Goal: Information Seeking & Learning: Check status

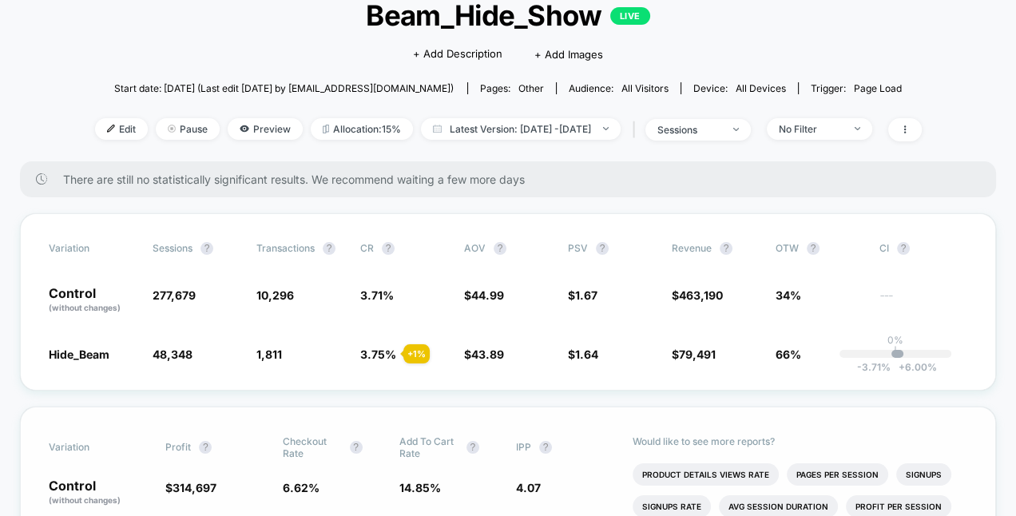
scroll to position [109, 0]
click at [574, 121] on span "Latest Version: [DATE] - [DATE]" at bounding box center [521, 128] width 200 height 22
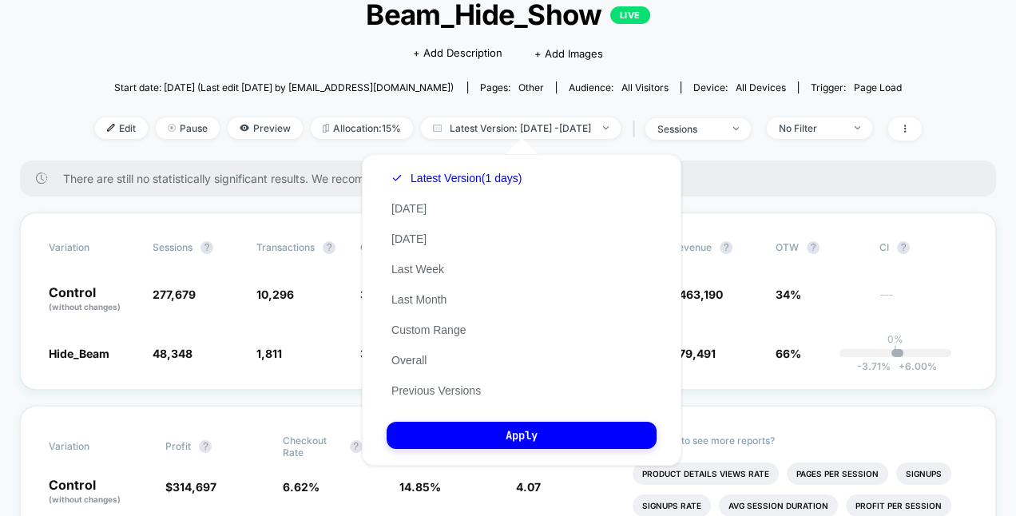
click at [448, 323] on div "Latest Version (1 days) [DATE] [DATE] Last Week Last Month Custom Range Overall…" at bounding box center [457, 284] width 140 height 243
click at [448, 324] on button "Custom Range" at bounding box center [429, 330] width 84 height 14
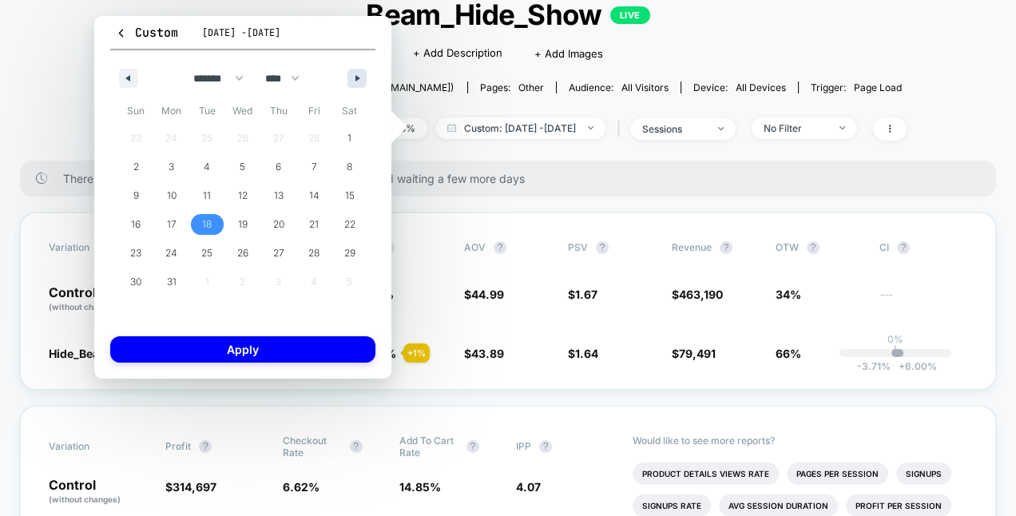
click at [359, 78] on icon "button" at bounding box center [360, 78] width 8 height 6
select select "*"
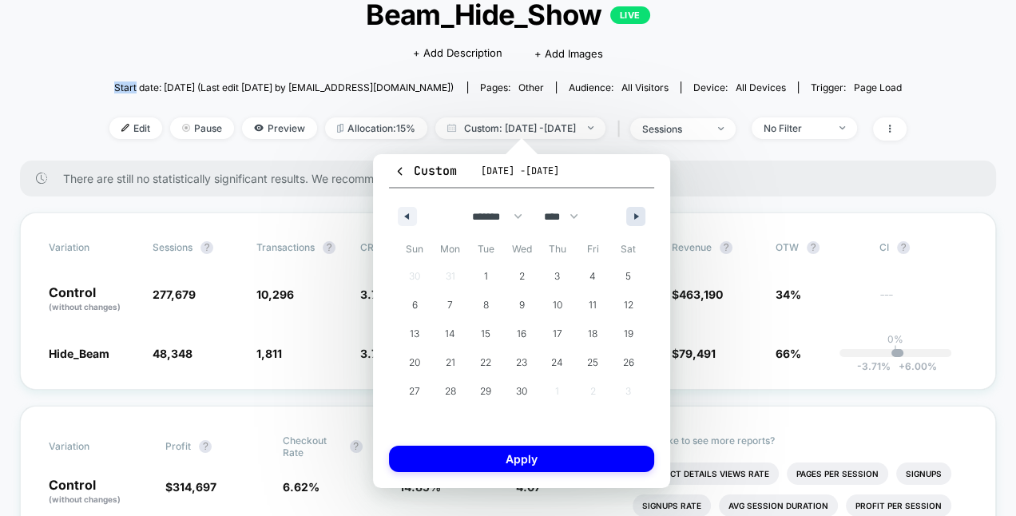
click at [359, 78] on span "Start date: [DATE] (Last edit [DATE] by [EMAIL_ADDRESS][DOMAIN_NAME])" at bounding box center [284, 88] width 340 height 28
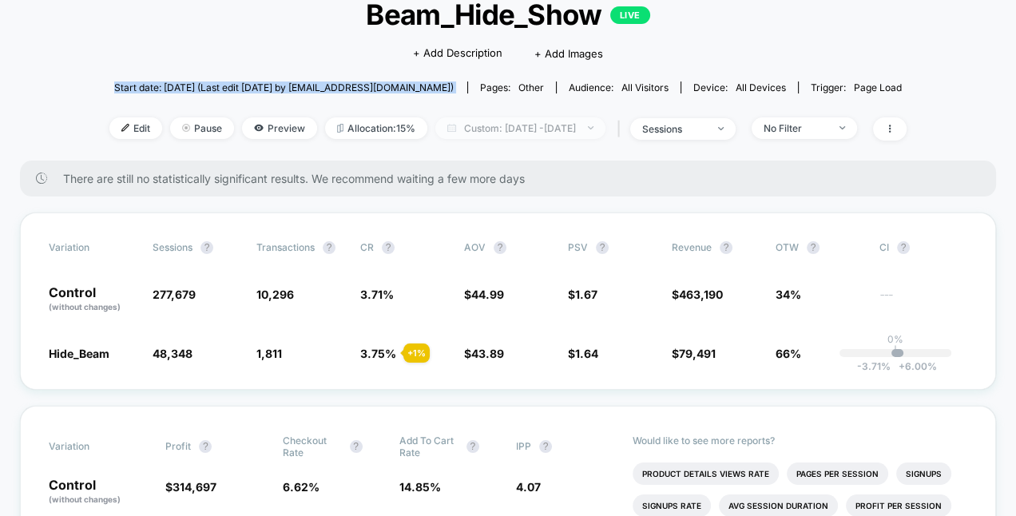
click at [440, 118] on span "Custom: [DATE] - [DATE]" at bounding box center [521, 128] width 170 height 22
select select "*"
select select "****"
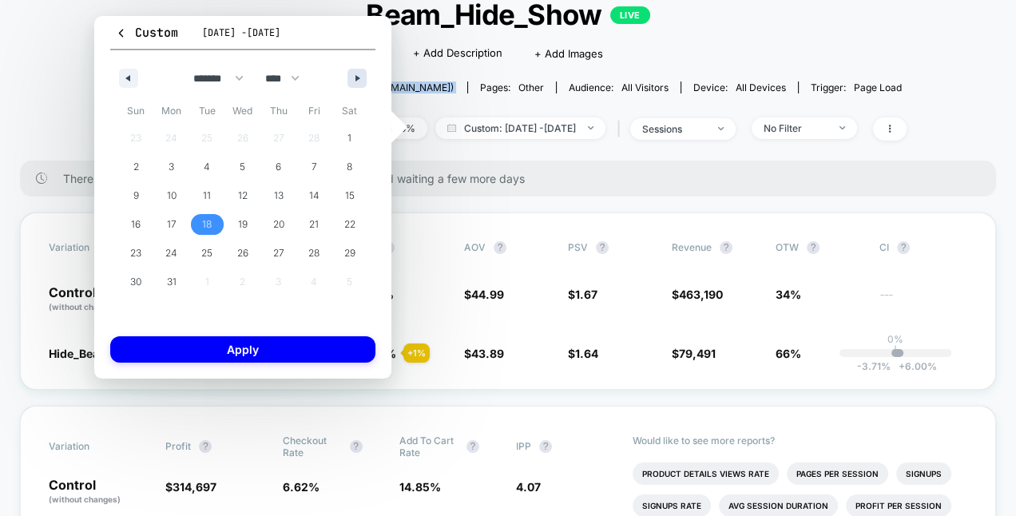
click at [357, 75] on icon "button" at bounding box center [360, 78] width 8 height 6
select select "*"
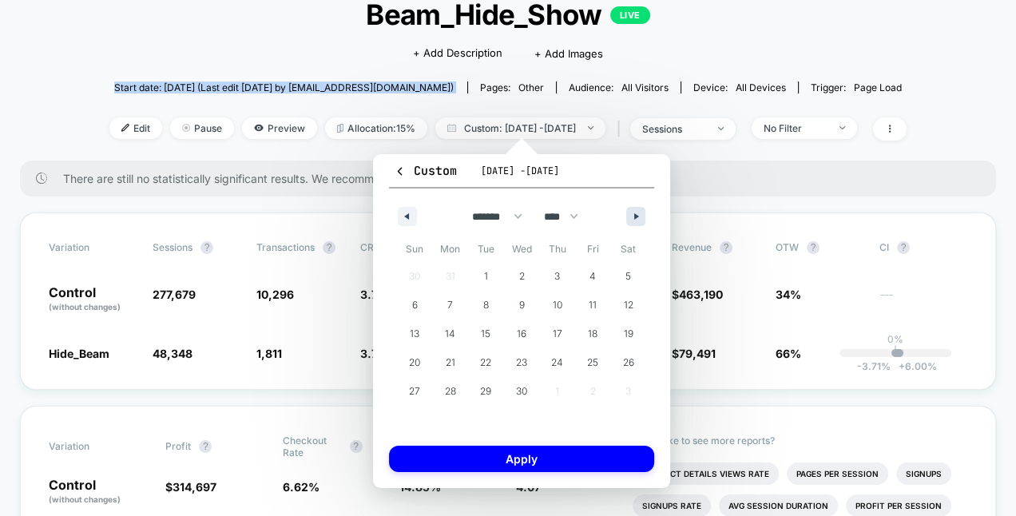
click at [357, 75] on span "Start date: [DATE] (Last edit [DATE] by [EMAIL_ADDRESS][DOMAIN_NAME])" at bounding box center [284, 88] width 340 height 28
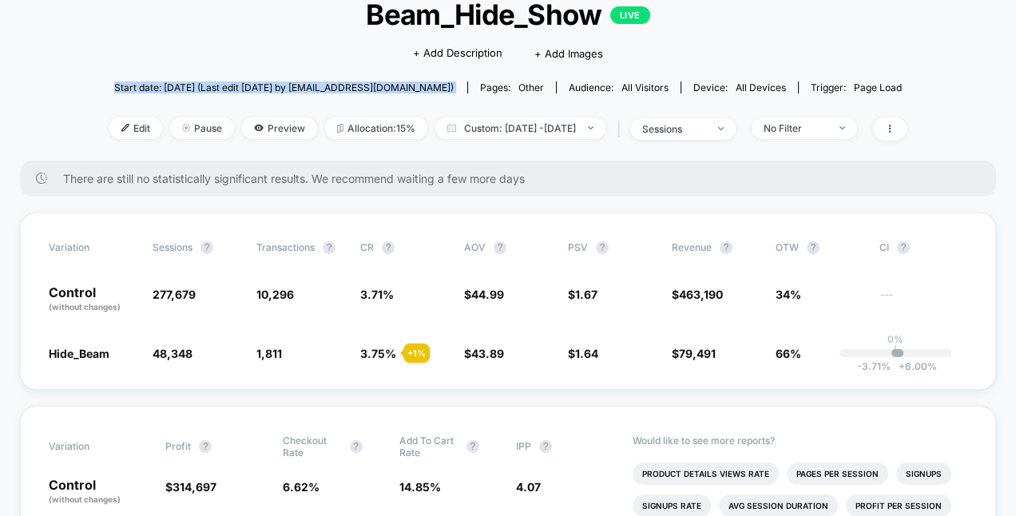
click at [357, 75] on span "Start date: [DATE] (Last edit [DATE] by [EMAIL_ADDRESS][DOMAIN_NAME])" at bounding box center [284, 88] width 340 height 28
click at [473, 137] on span "Custom: [DATE] - [DATE]" at bounding box center [521, 128] width 170 height 22
select select "*"
select select "****"
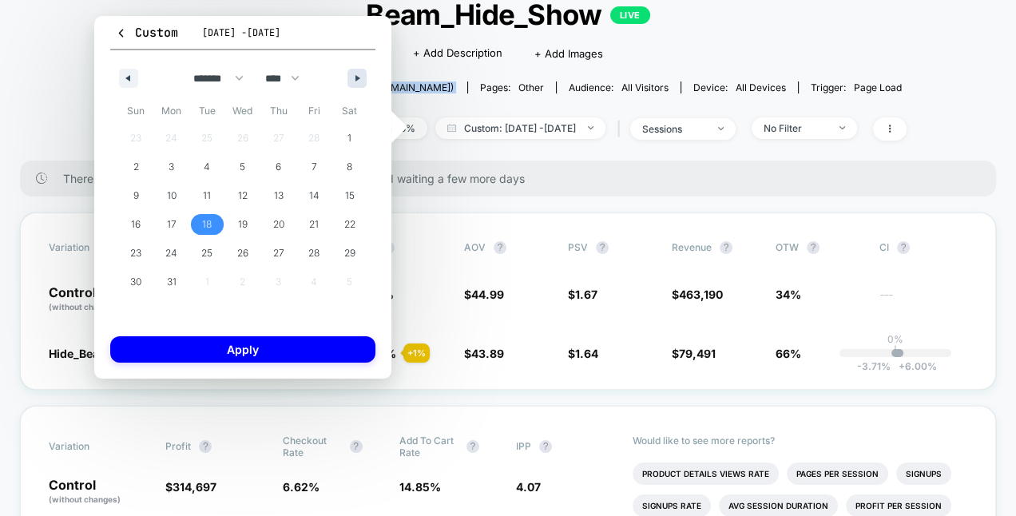
click at [351, 77] on button "button" at bounding box center [357, 78] width 19 height 19
select select "*"
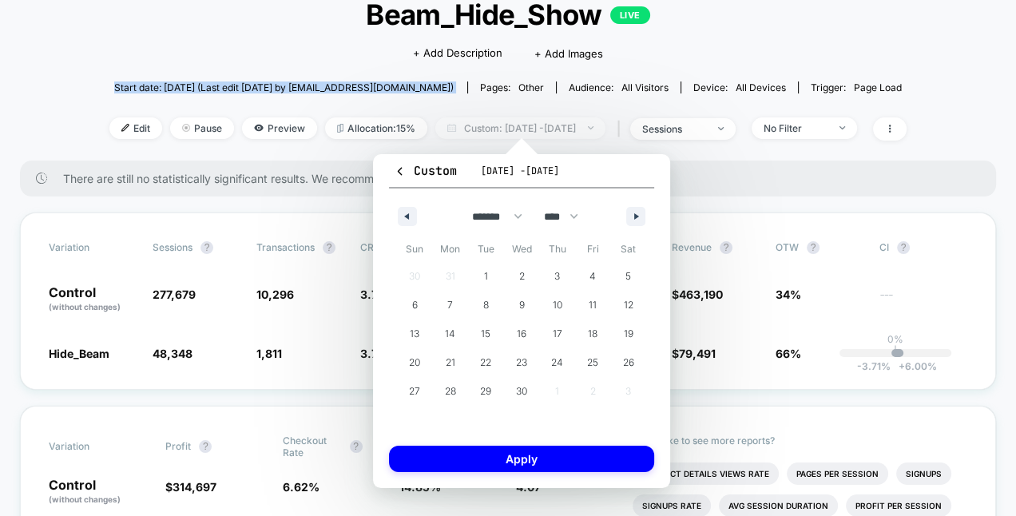
click at [440, 127] on span "Custom: [DATE] - [DATE]" at bounding box center [521, 128] width 170 height 22
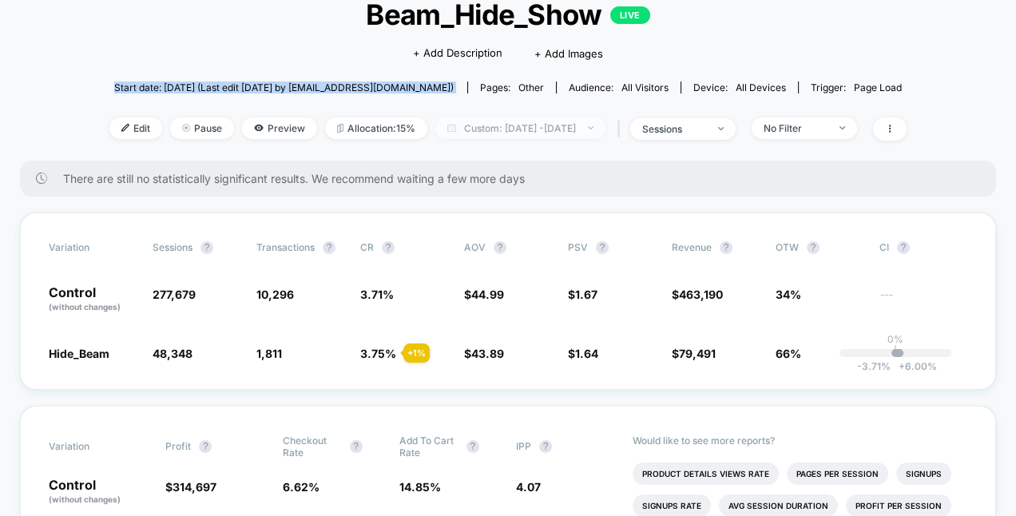
click at [440, 132] on span "Custom: [DATE] - [DATE]" at bounding box center [521, 128] width 170 height 22
select select "*"
select select "****"
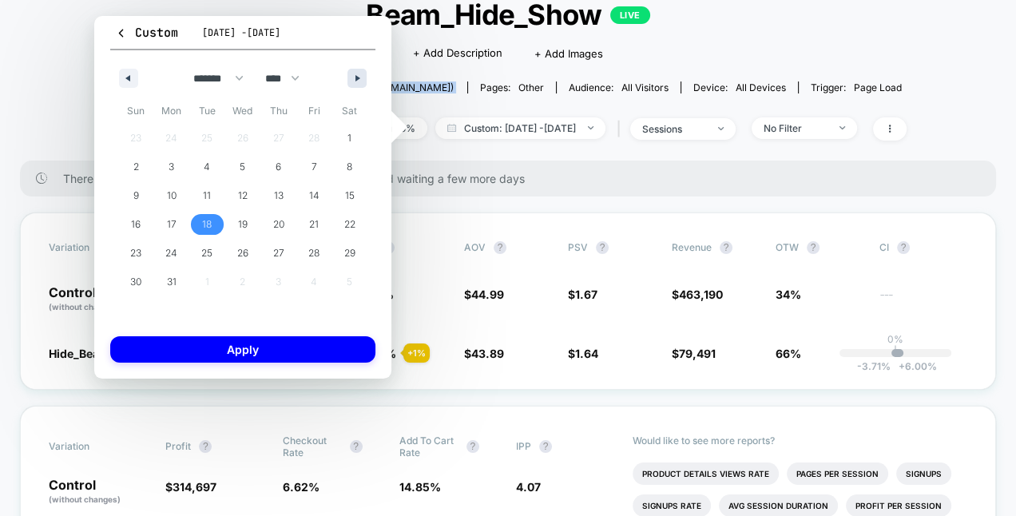
click at [359, 73] on button "button" at bounding box center [357, 78] width 19 height 19
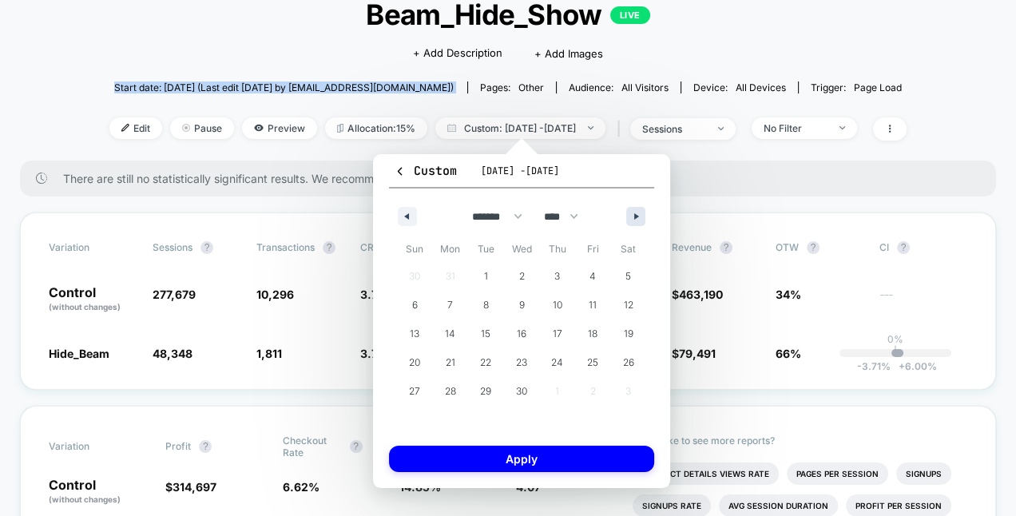
click at [637, 217] on icon "button" at bounding box center [638, 216] width 8 height 6
select select "*"
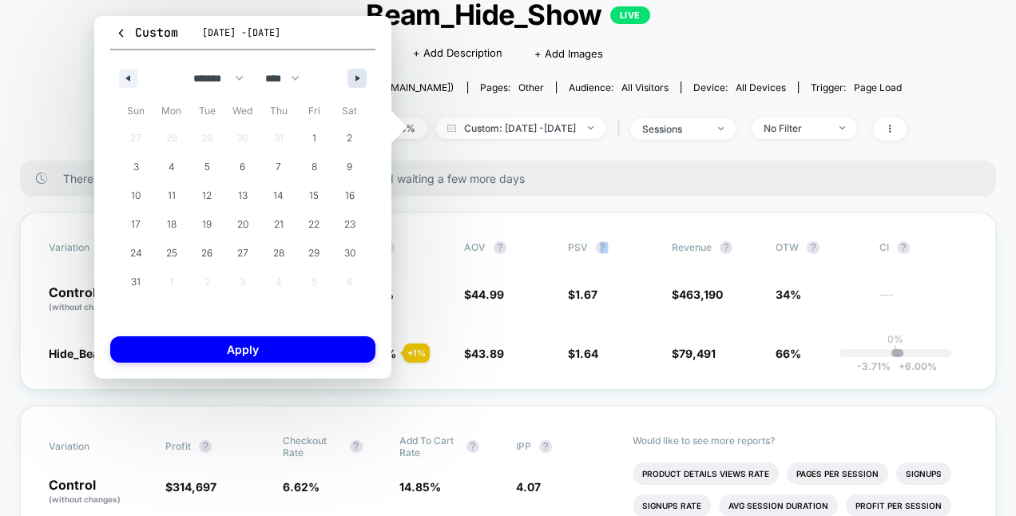
click at [637, 217] on div "Variation Sessions ? Transactions ? CR ? AOV ? PSV ? Revenue ? OTW ? CI ? Contr…" at bounding box center [508, 301] width 977 height 177
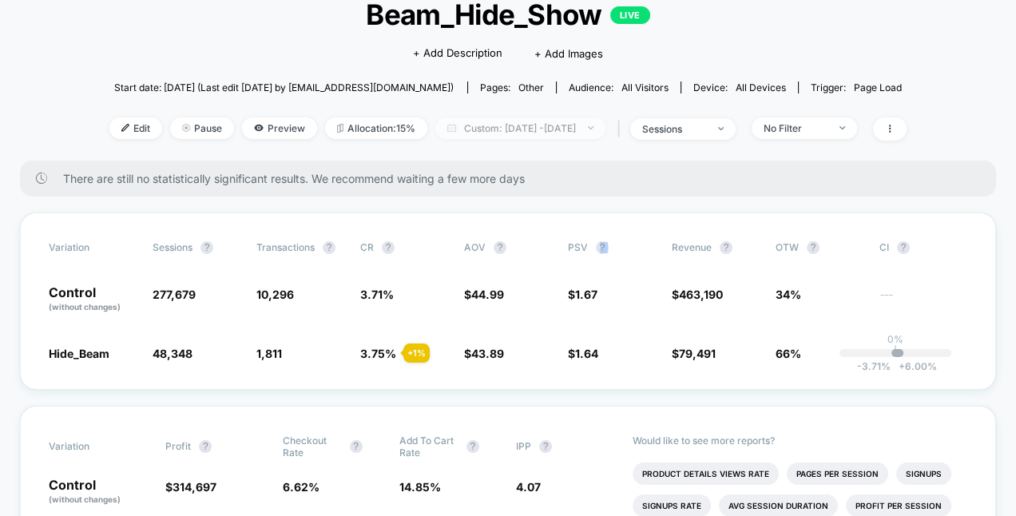
click at [575, 128] on span "Custom: [DATE] - [DATE]" at bounding box center [521, 128] width 170 height 22
select select "*"
select select "****"
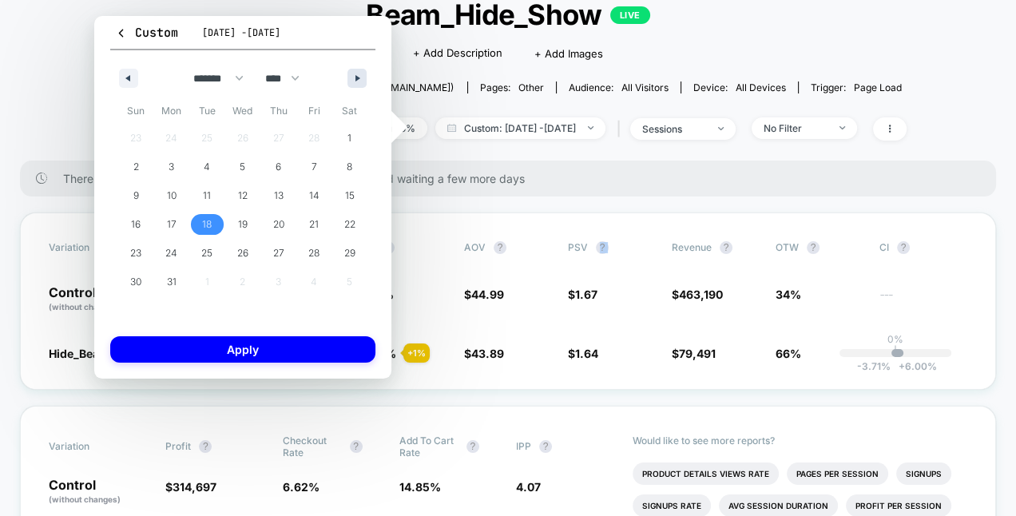
click at [352, 85] on button "button" at bounding box center [357, 78] width 19 height 19
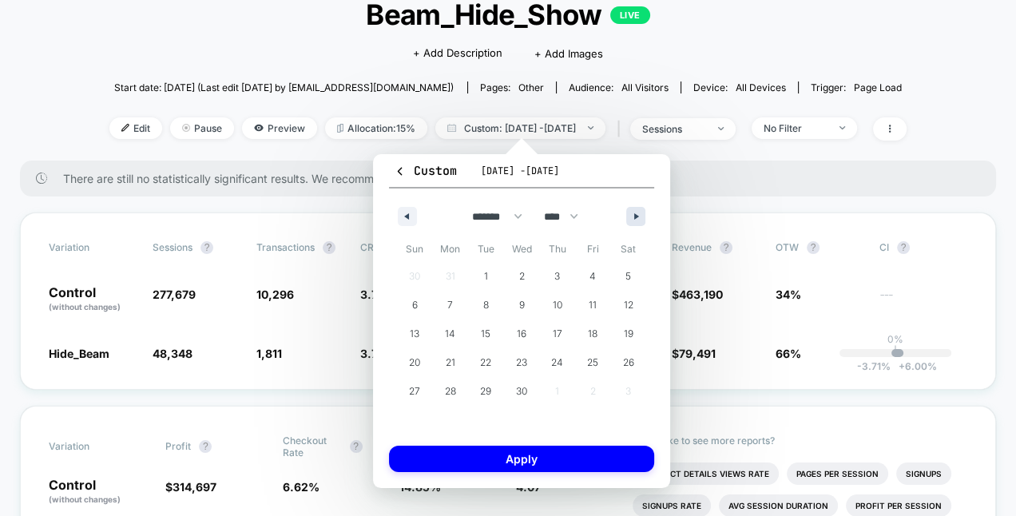
click at [636, 216] on icon "button" at bounding box center [638, 216] width 8 height 6
click at [635, 213] on icon "button" at bounding box center [638, 216] width 8 height 6
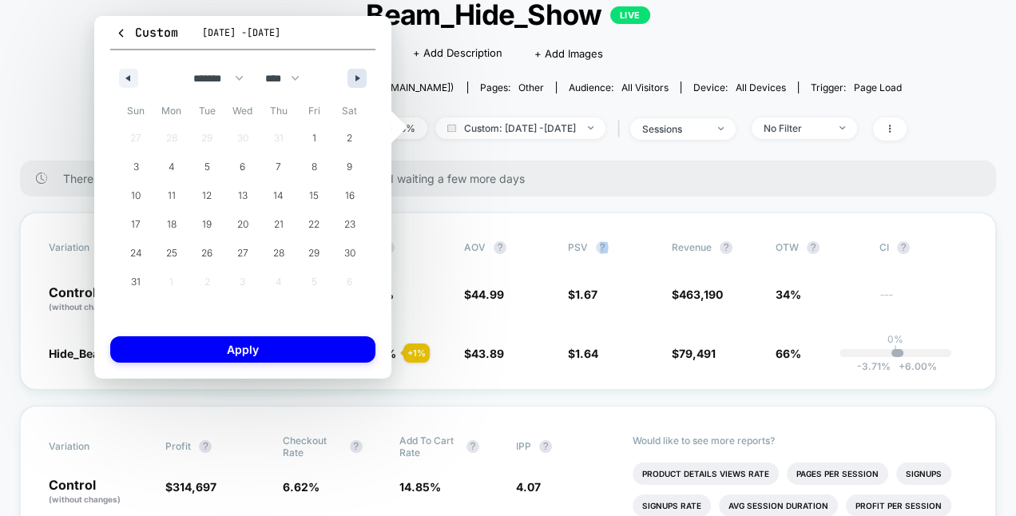
click at [355, 81] on button "button" at bounding box center [357, 78] width 19 height 19
select select "*"
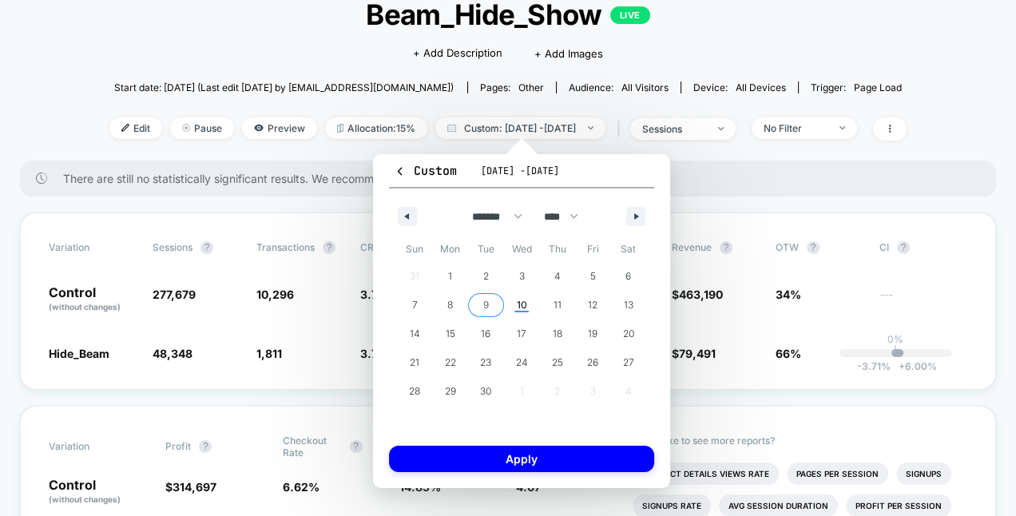
click at [494, 295] on span "9" at bounding box center [486, 305] width 36 height 21
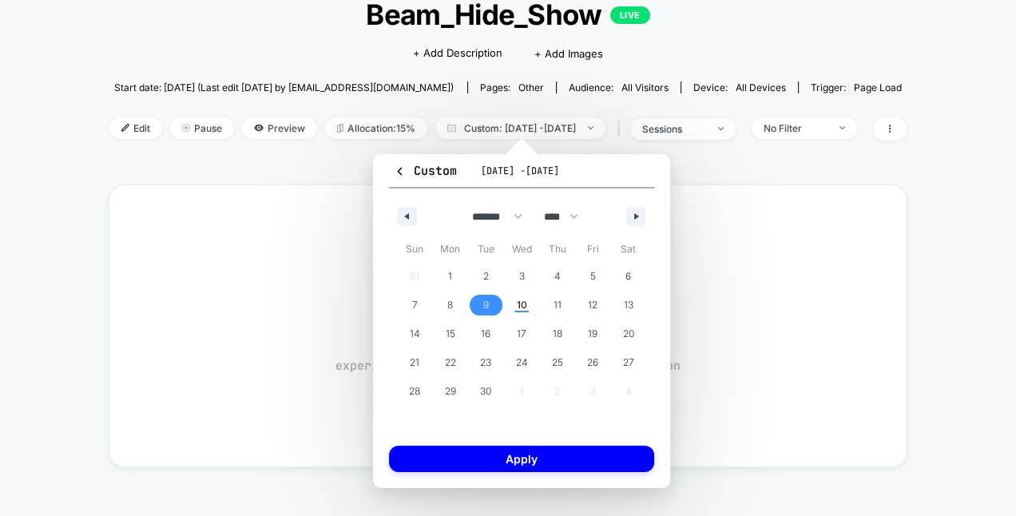
click at [493, 300] on span "9" at bounding box center [486, 305] width 36 height 21
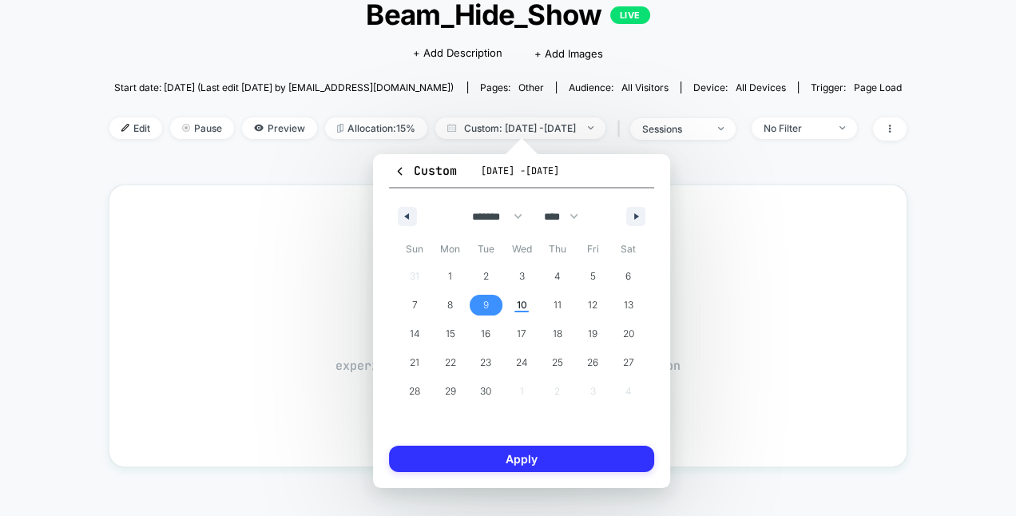
click at [502, 460] on button "Apply" at bounding box center [521, 459] width 265 height 26
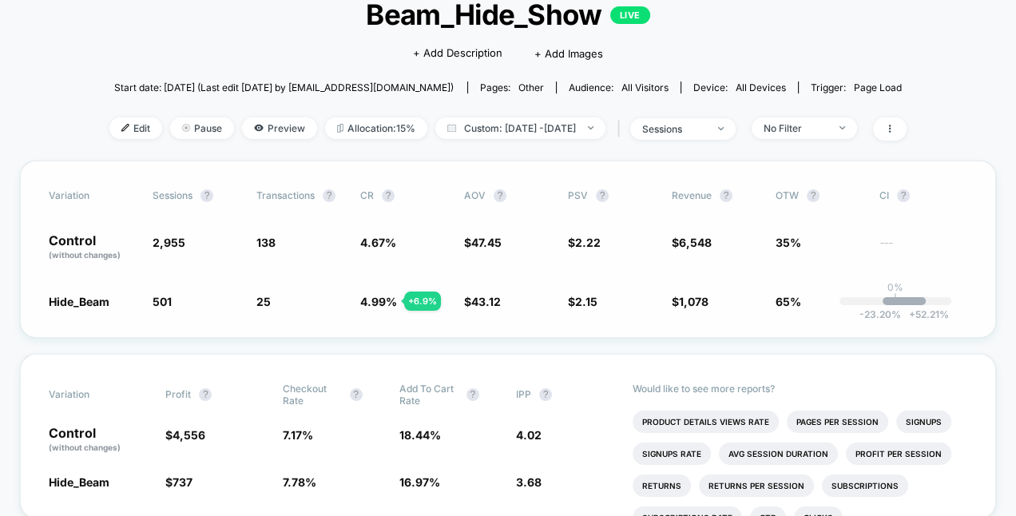
click at [483, 311] on div "Variation Sessions ? Transactions ? CR ? AOV ? PSV ? Revenue ? OTW ? CI ? Contr…" at bounding box center [508, 249] width 977 height 177
click at [547, 120] on span "Custom: [DATE] - [DATE]" at bounding box center [521, 128] width 170 height 22
select select "*"
select select "****"
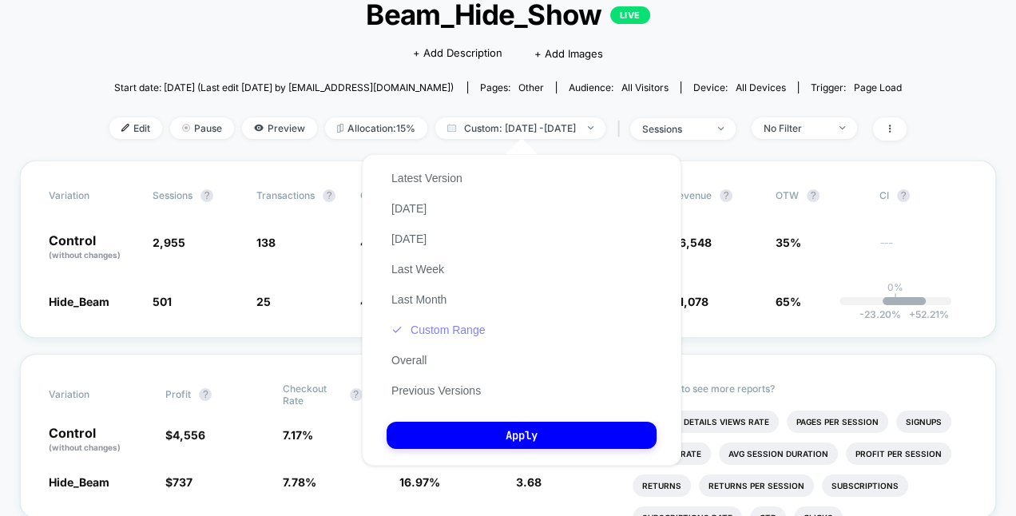
click at [418, 328] on button "Custom Range" at bounding box center [438, 330] width 103 height 14
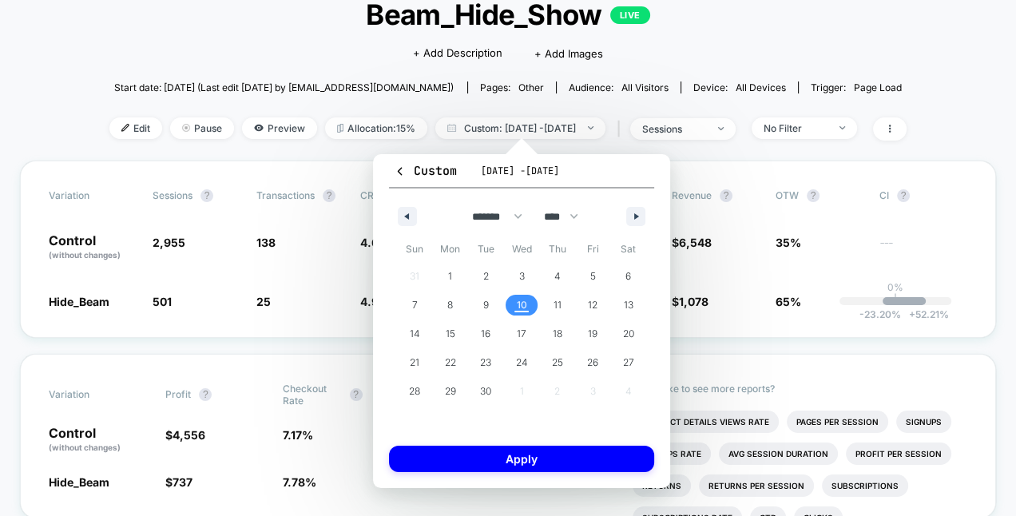
click at [522, 301] on span "10" at bounding box center [521, 305] width 10 height 29
click at [535, 308] on span "10" at bounding box center [522, 305] width 36 height 21
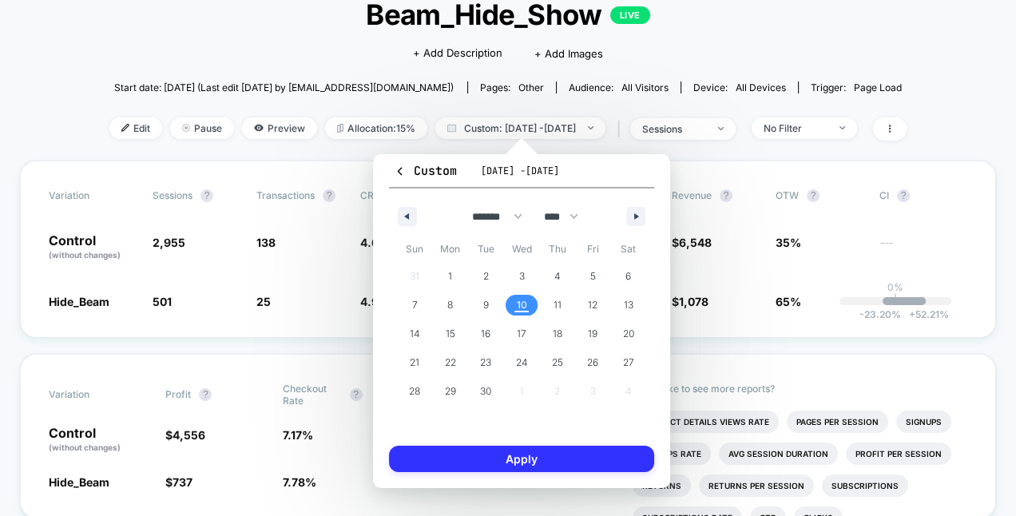
click at [536, 468] on button "Apply" at bounding box center [521, 459] width 265 height 26
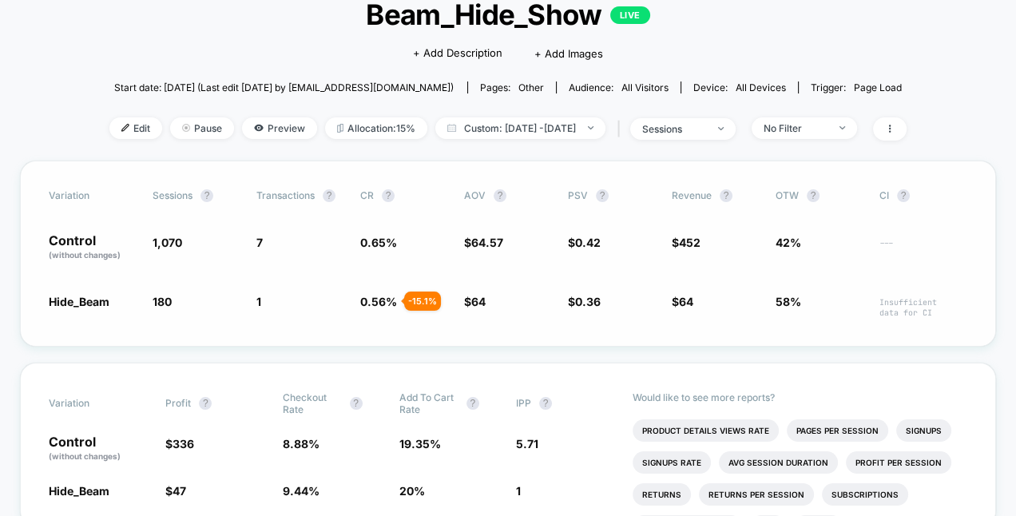
click at [400, 320] on div "Variation Sessions ? Transactions ? CR ? AOV ? PSV ? Revenue ? OTW ? CI ? Contr…" at bounding box center [508, 254] width 977 height 186
click at [555, 128] on span "Custom: [DATE] - [DATE]" at bounding box center [521, 128] width 170 height 22
select select "*"
select select "****"
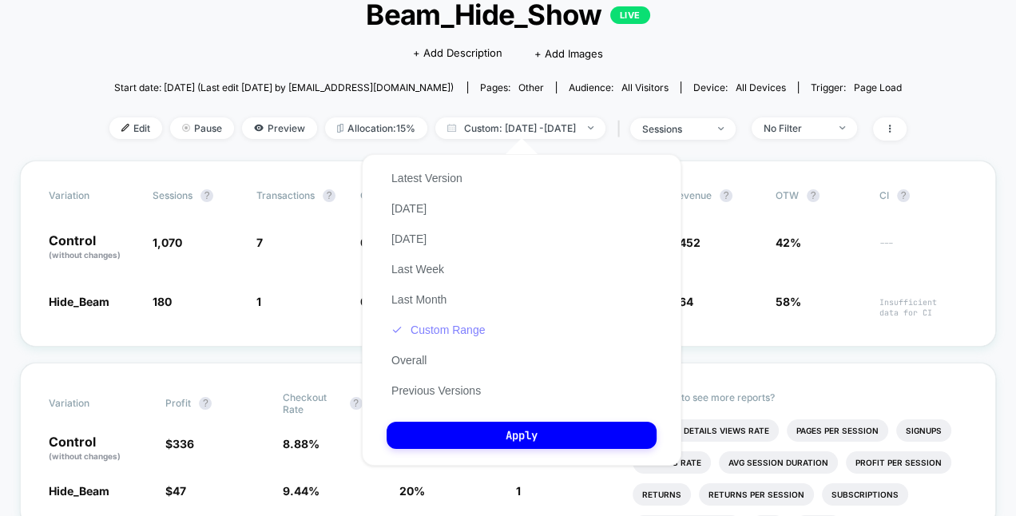
click at [423, 327] on button "Custom Range" at bounding box center [438, 330] width 103 height 14
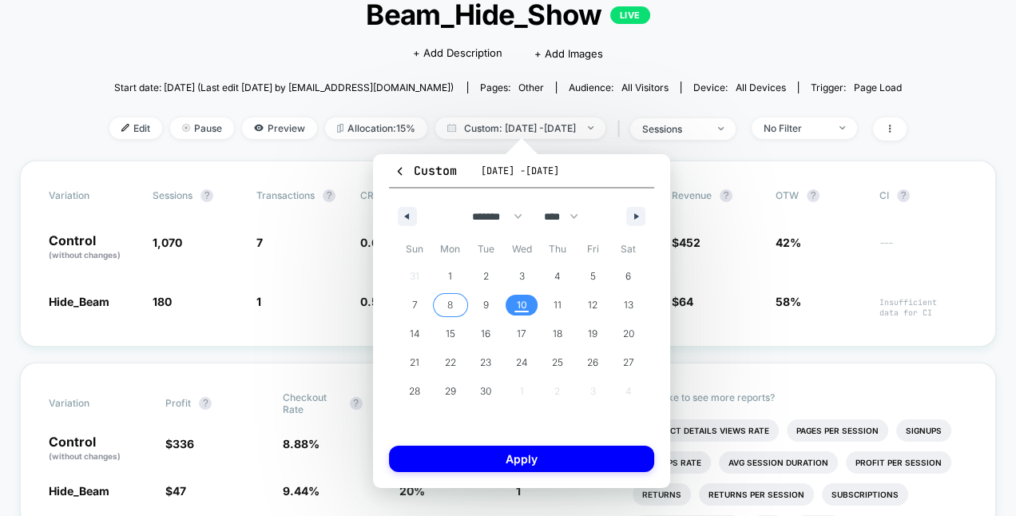
click at [449, 309] on span "8" at bounding box center [451, 305] width 6 height 29
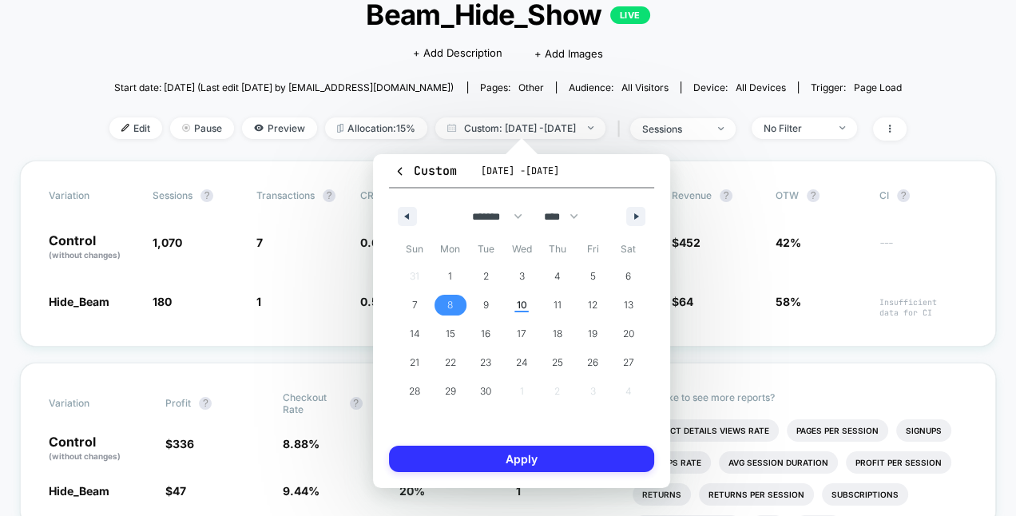
click at [460, 451] on button "Apply" at bounding box center [521, 459] width 265 height 26
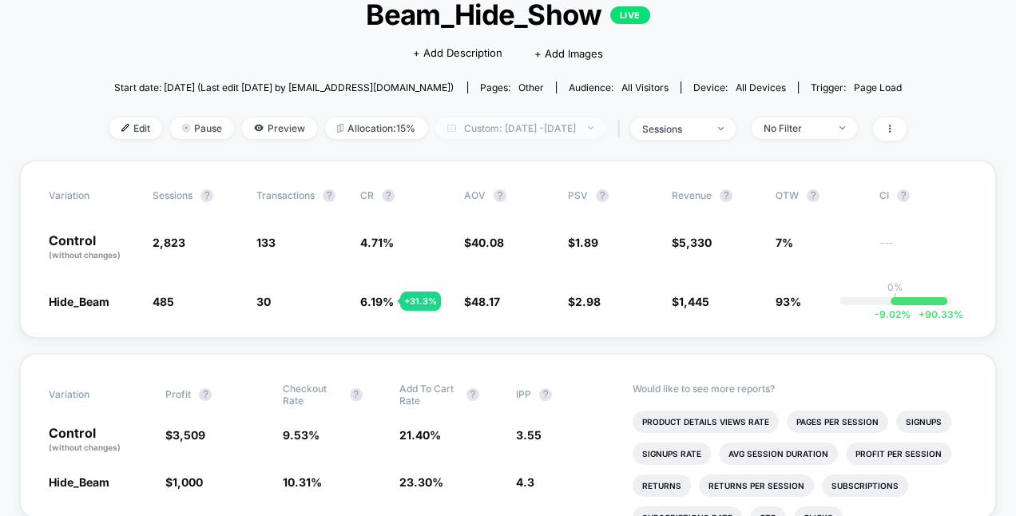
click at [478, 134] on span "Custom: [DATE] - [DATE]" at bounding box center [521, 128] width 170 height 22
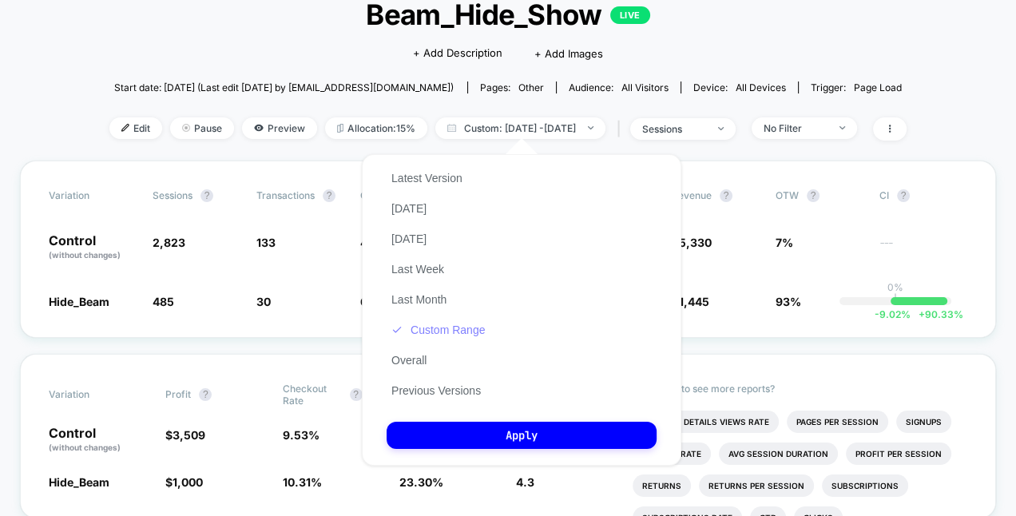
click at [429, 327] on button "Custom Range" at bounding box center [438, 330] width 103 height 14
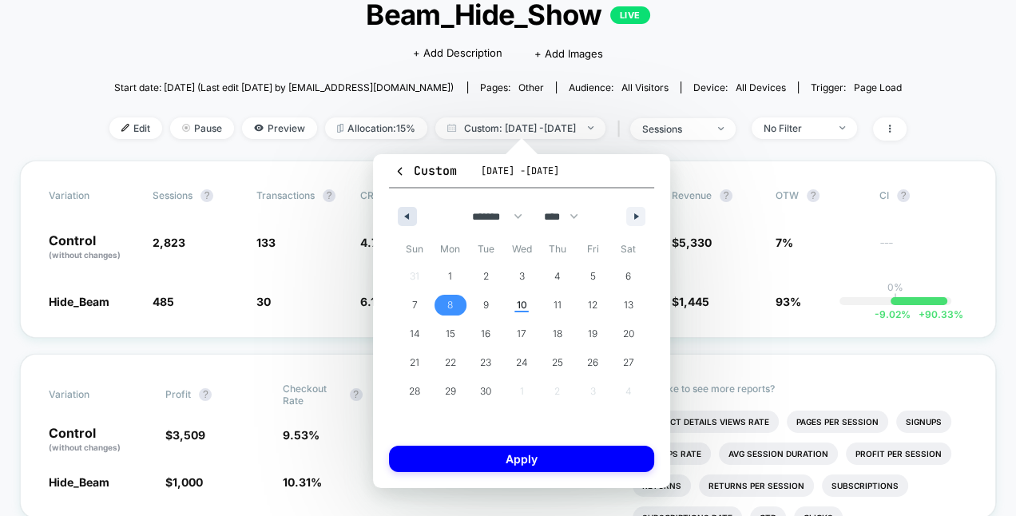
click at [400, 217] on button "button" at bounding box center [407, 216] width 19 height 19
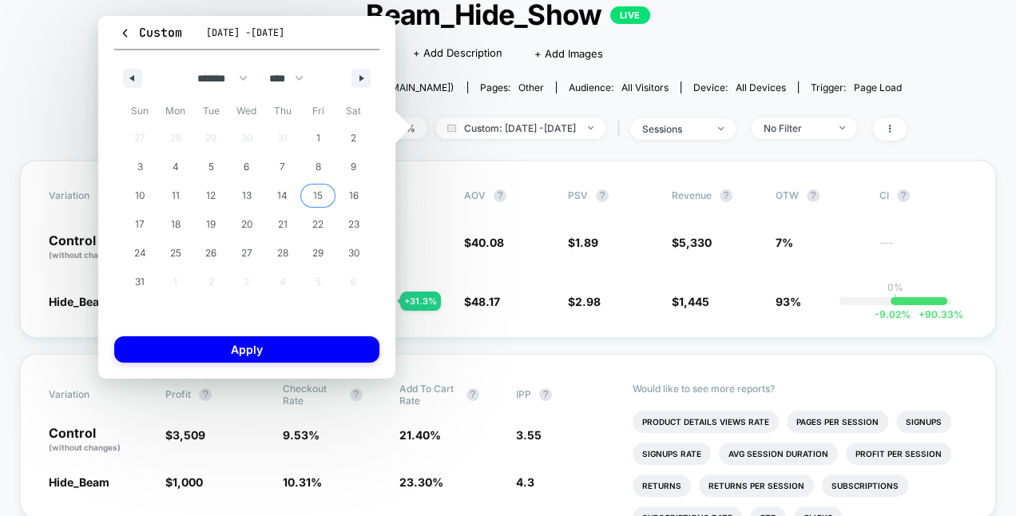
click at [323, 197] on span "15" at bounding box center [318, 195] width 36 height 21
click at [356, 78] on button "button" at bounding box center [361, 78] width 19 height 19
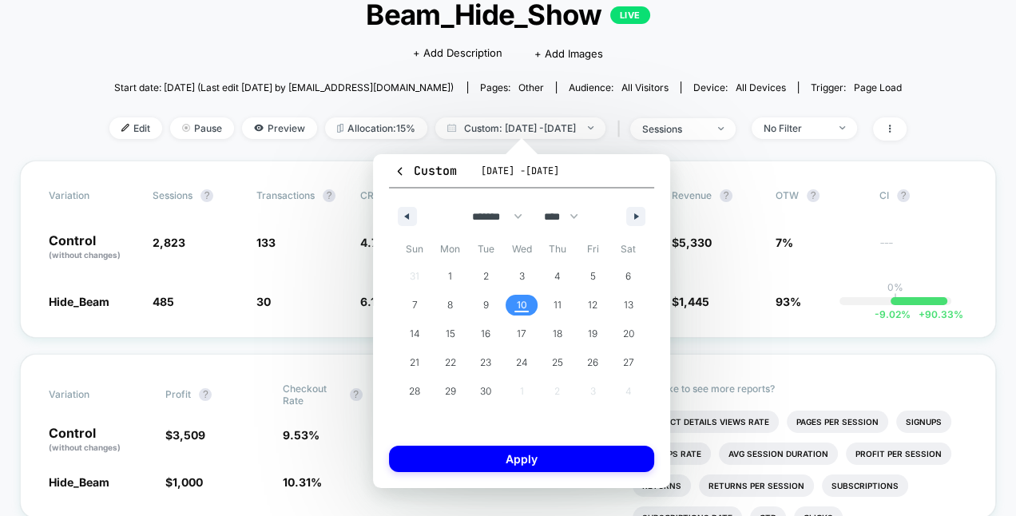
click at [516, 304] on span "10" at bounding box center [521, 305] width 10 height 29
select select "*"
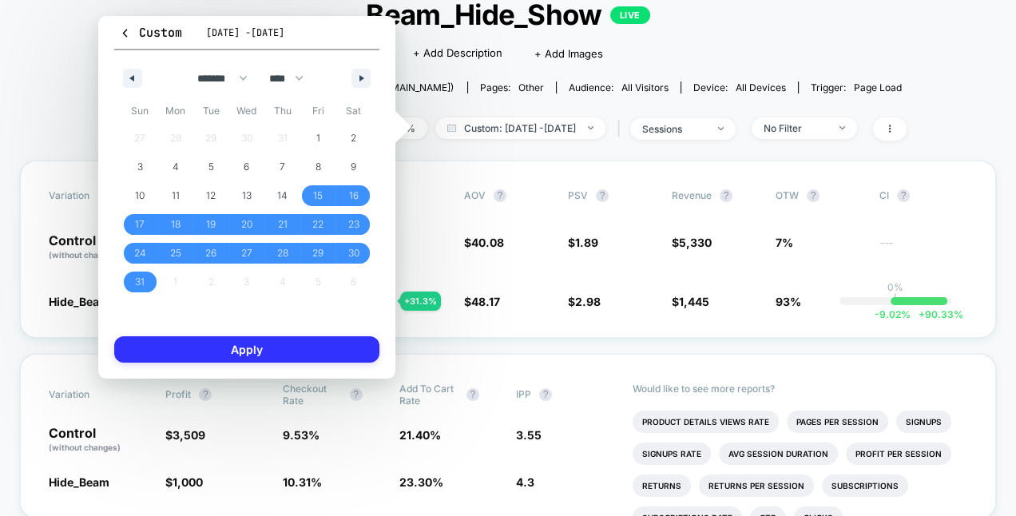
click at [358, 356] on button "Apply" at bounding box center [246, 349] width 265 height 26
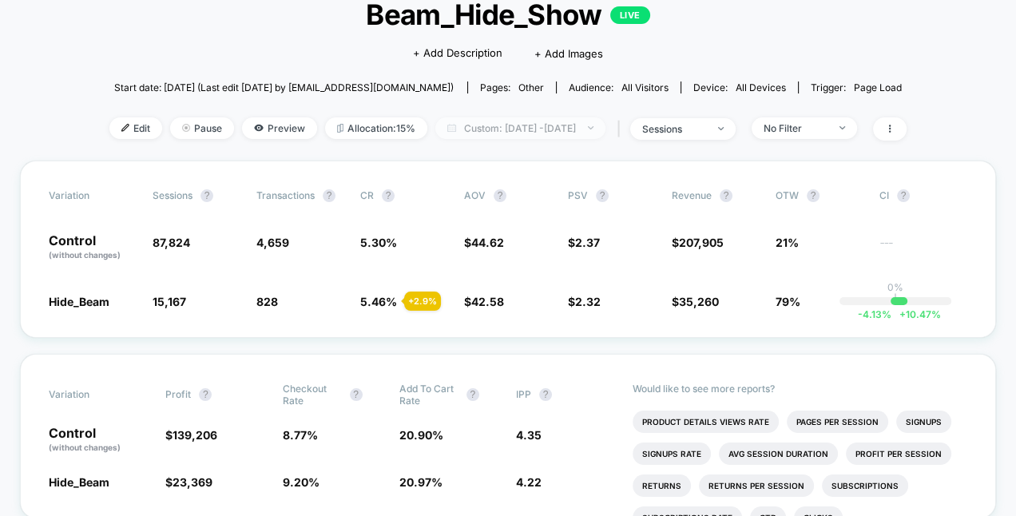
click at [560, 131] on span "Custom: [DATE] - [DATE]" at bounding box center [521, 128] width 170 height 22
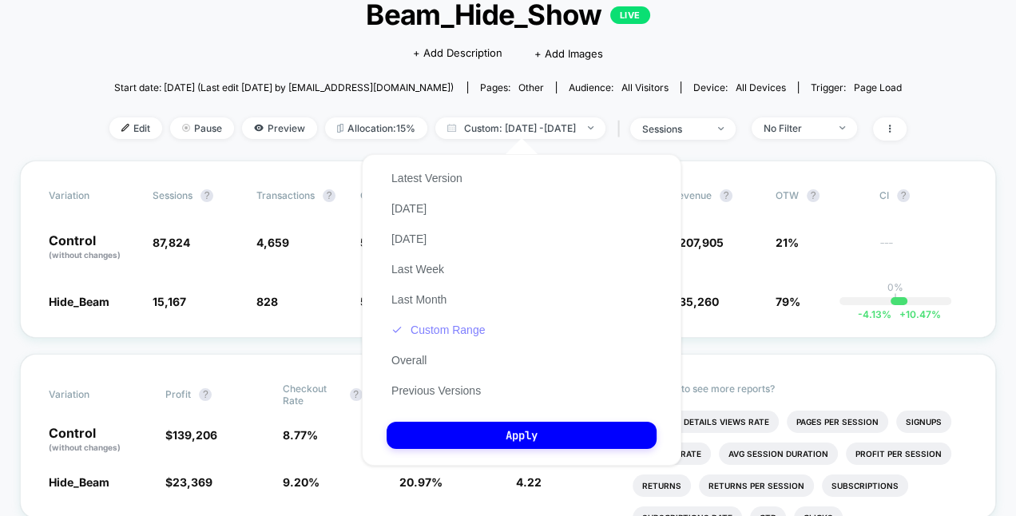
click at [433, 328] on button "Custom Range" at bounding box center [438, 330] width 103 height 14
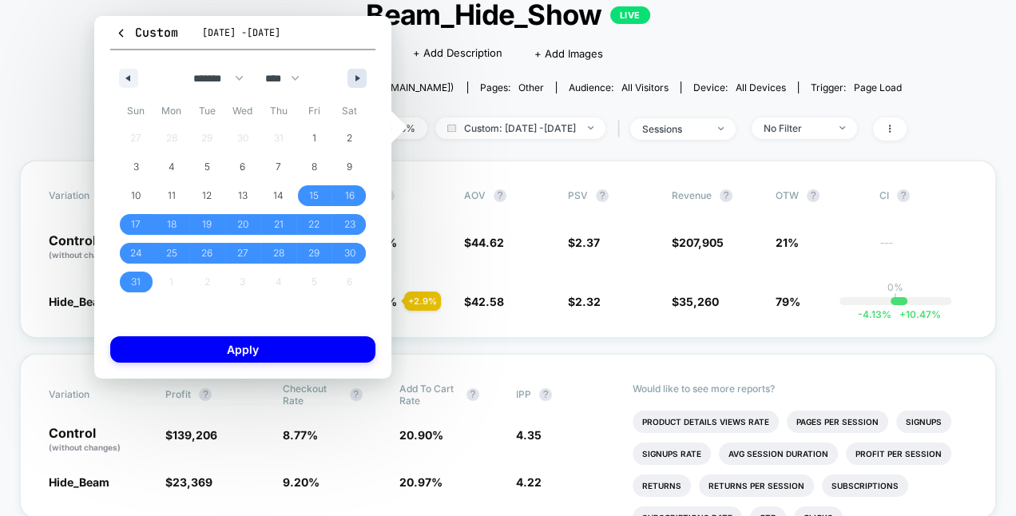
click at [354, 86] on button "button" at bounding box center [357, 78] width 19 height 19
select select "*"
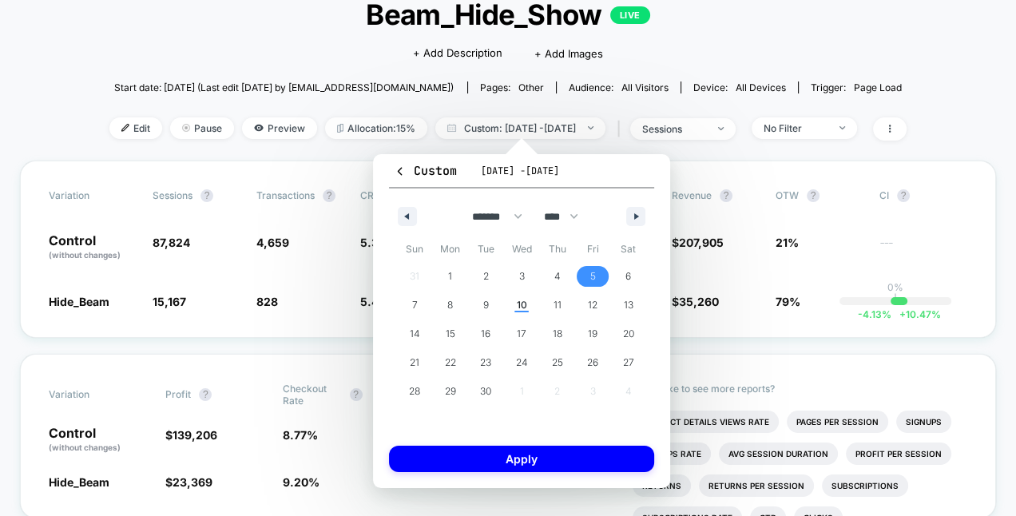
click at [587, 276] on span "5" at bounding box center [593, 276] width 36 height 21
click at [517, 311] on span "10" at bounding box center [521, 305] width 10 height 29
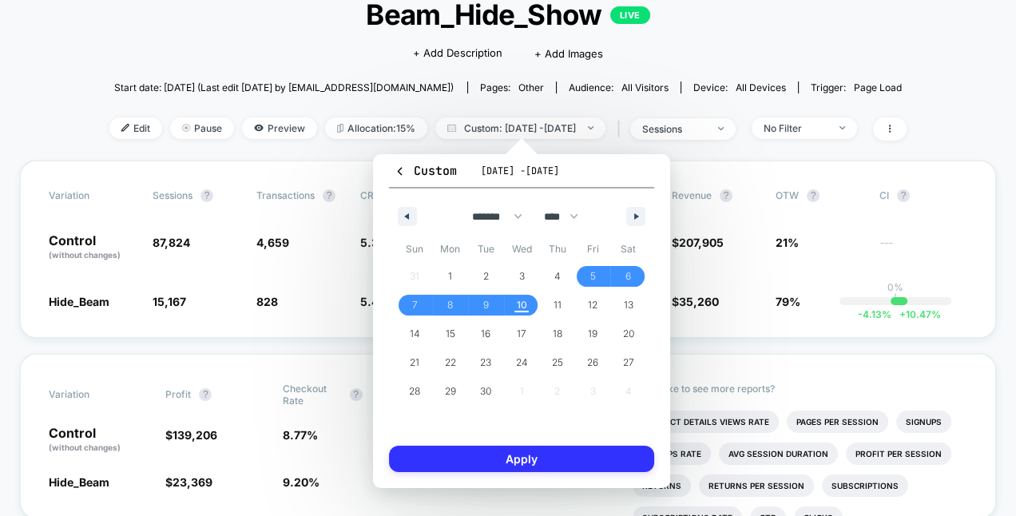
click at [513, 462] on button "Apply" at bounding box center [521, 459] width 265 height 26
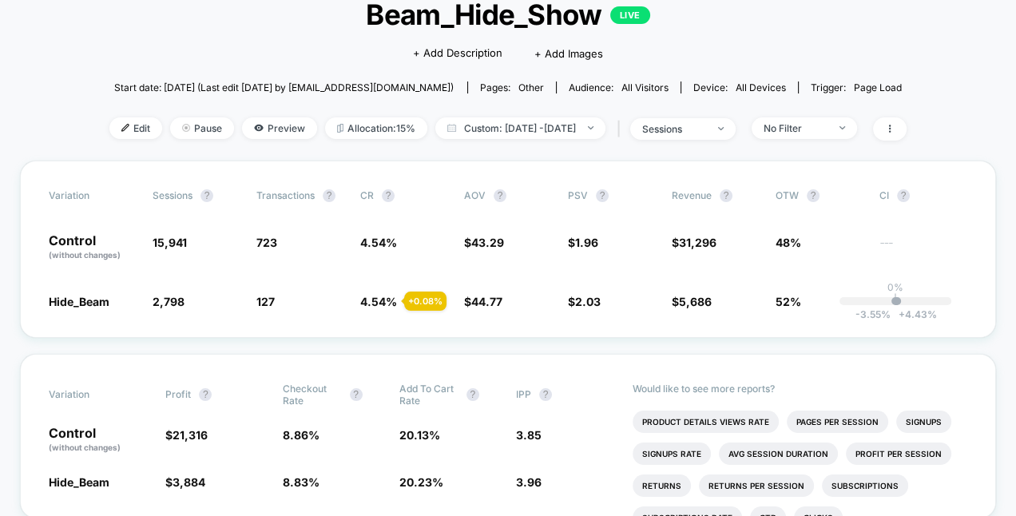
click at [535, 109] on div "< Back to all live experiences Beam_Hide_Show LIVE Click to edit experience det…" at bounding box center [508, 67] width 798 height 187
click at [535, 127] on span "Custom: [DATE] - [DATE]" at bounding box center [521, 128] width 170 height 22
select select "*"
select select "****"
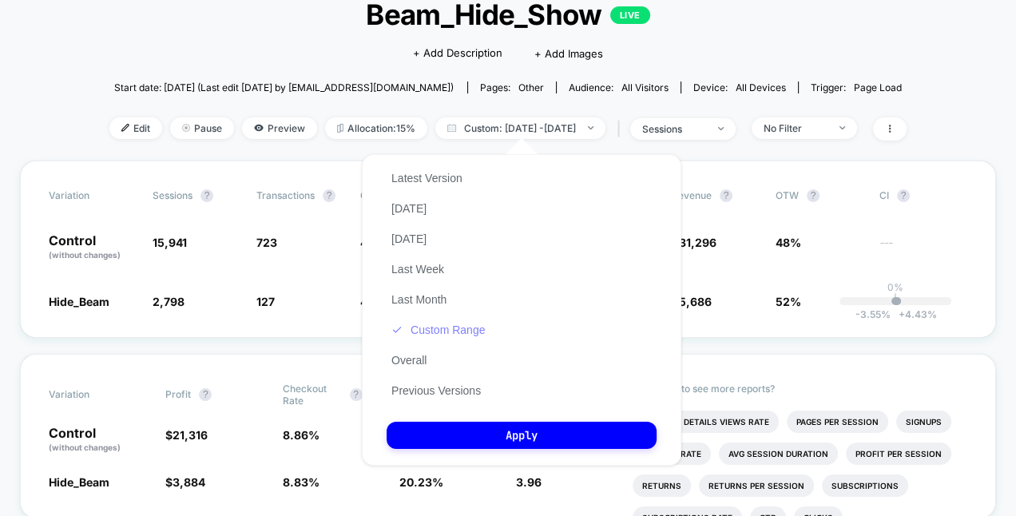
click at [437, 332] on button "Custom Range" at bounding box center [438, 330] width 103 height 14
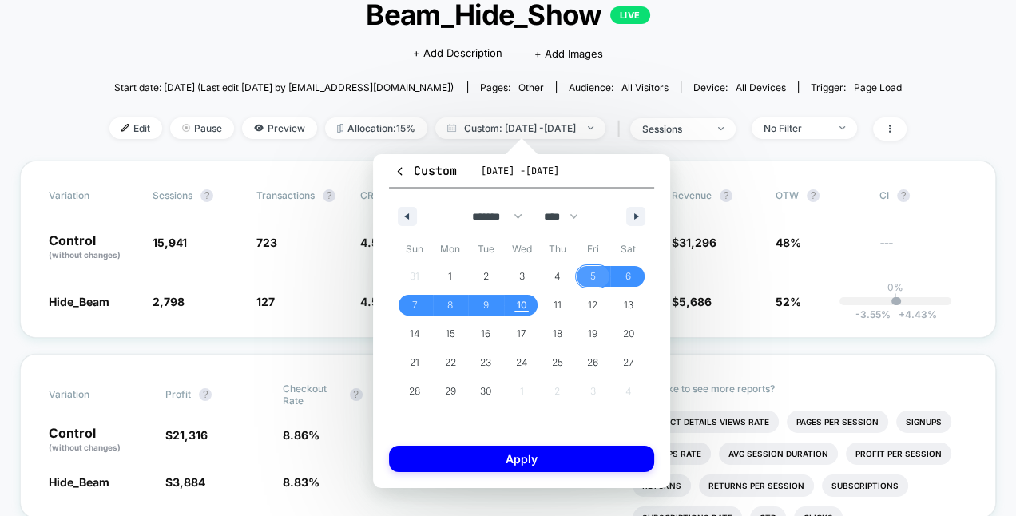
click at [591, 282] on span "5" at bounding box center [594, 276] width 6 height 29
click at [416, 303] on span "7" at bounding box center [415, 305] width 6 height 29
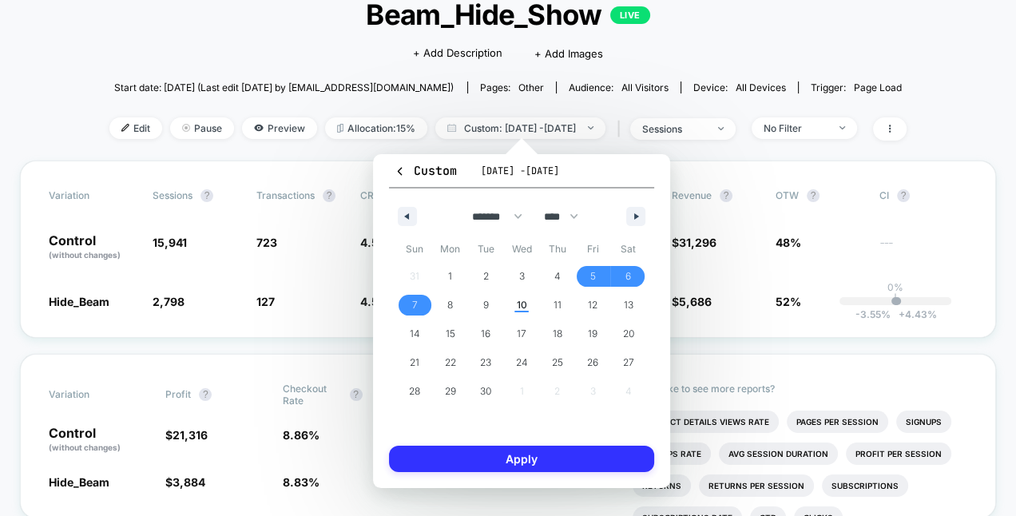
click at [430, 449] on button "Apply" at bounding box center [521, 459] width 265 height 26
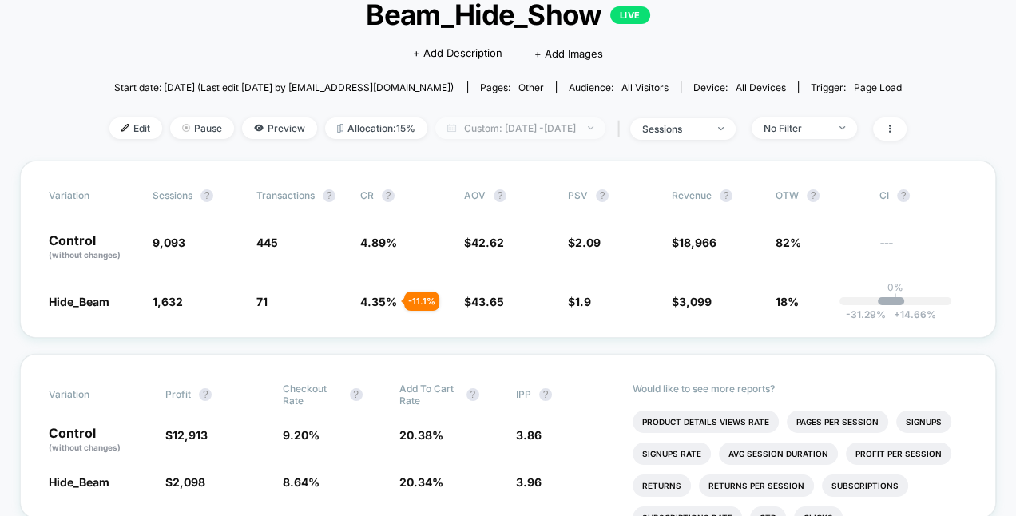
click at [527, 117] on span "Custom: [DATE] - [DATE]" at bounding box center [521, 128] width 170 height 22
select select "*"
select select "****"
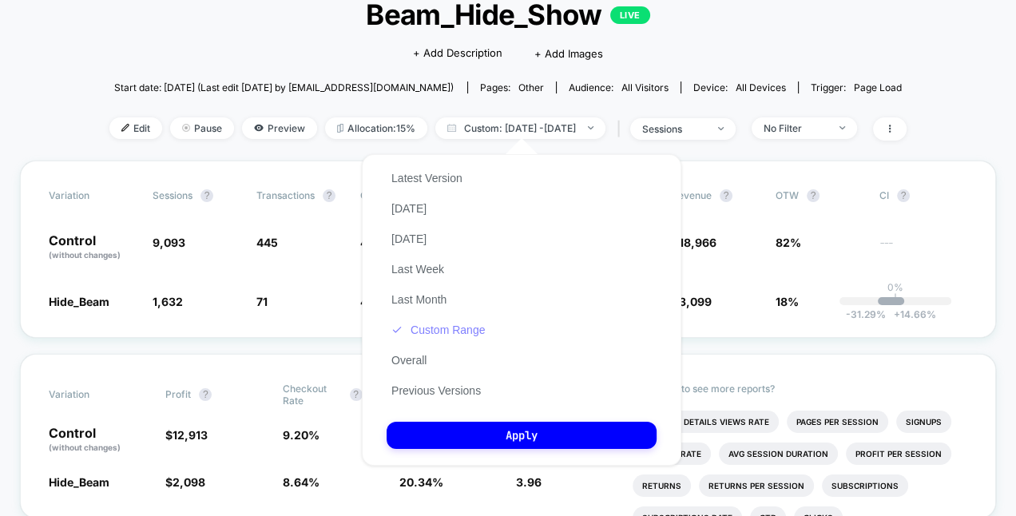
click at [428, 332] on button "Custom Range" at bounding box center [438, 330] width 103 height 14
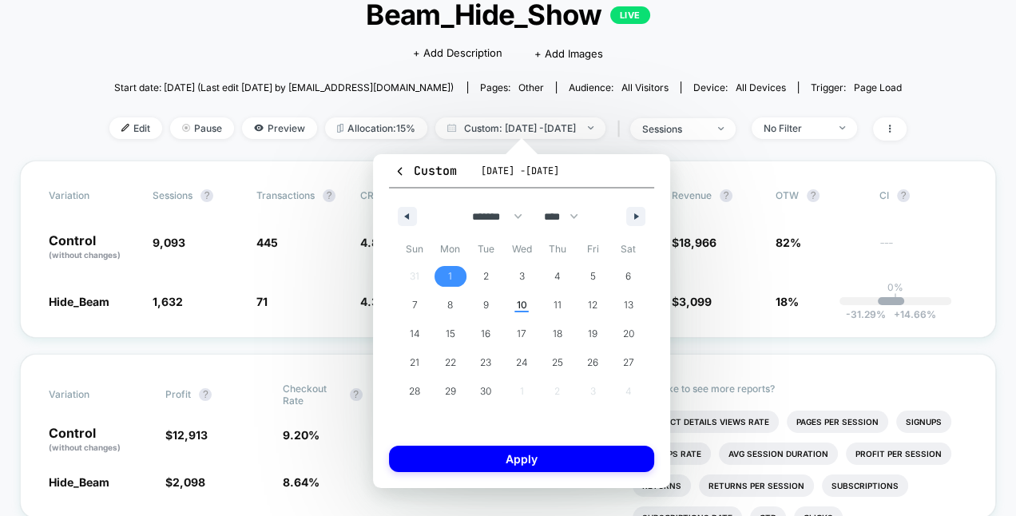
click at [450, 275] on span "1" at bounding box center [450, 276] width 4 height 29
click at [511, 307] on span "10" at bounding box center [522, 305] width 36 height 21
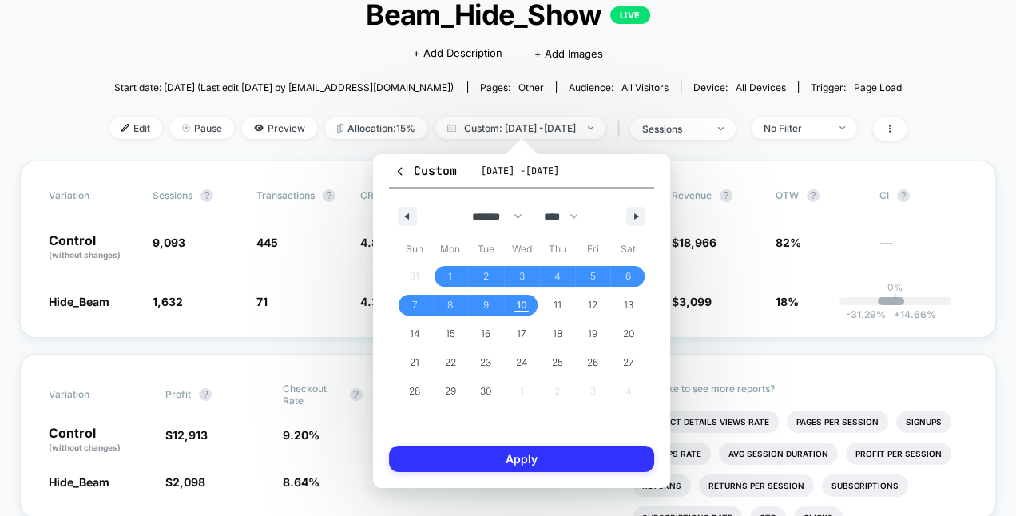
click at [535, 459] on button "Apply" at bounding box center [521, 459] width 265 height 26
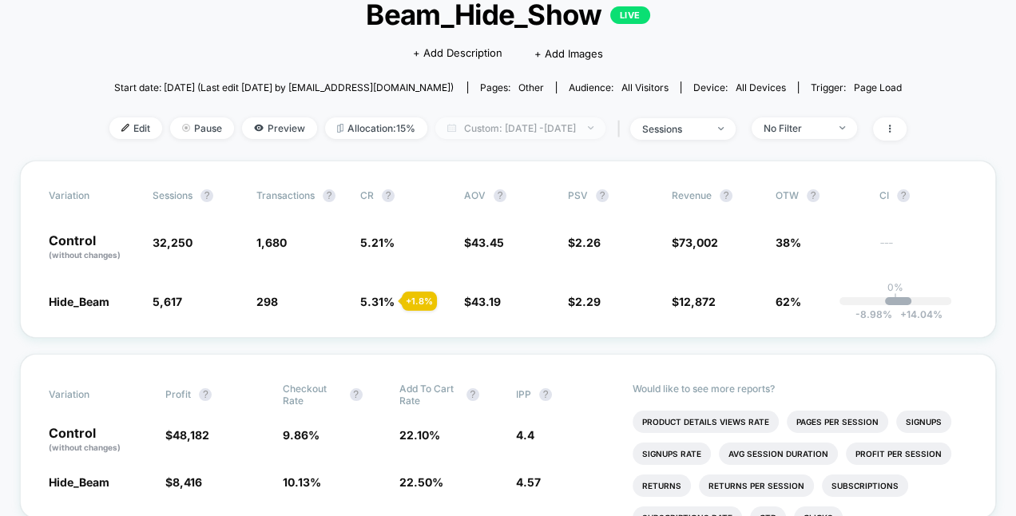
click at [556, 135] on span "Custom: [DATE] - [DATE]" at bounding box center [521, 128] width 170 height 22
select select "*"
select select "****"
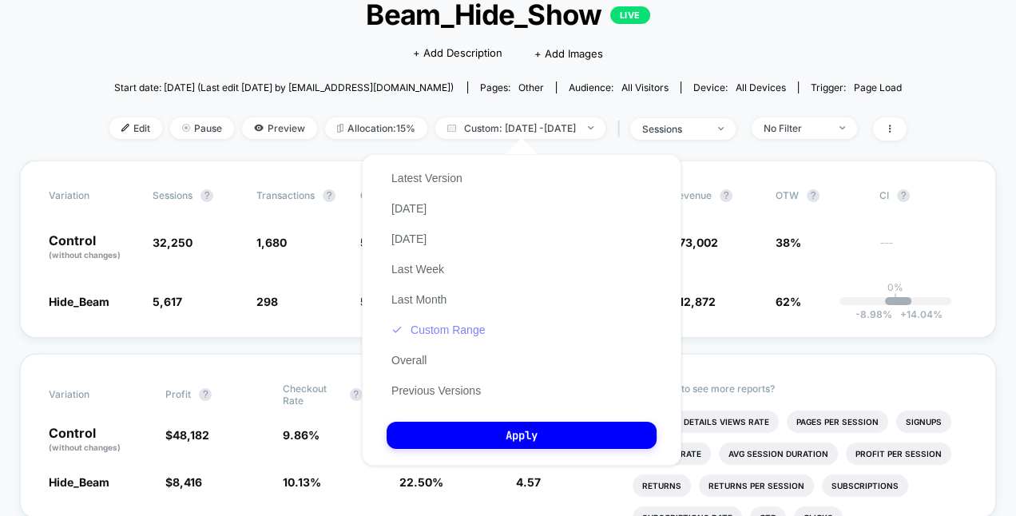
click at [428, 332] on button "Custom Range" at bounding box center [438, 330] width 103 height 14
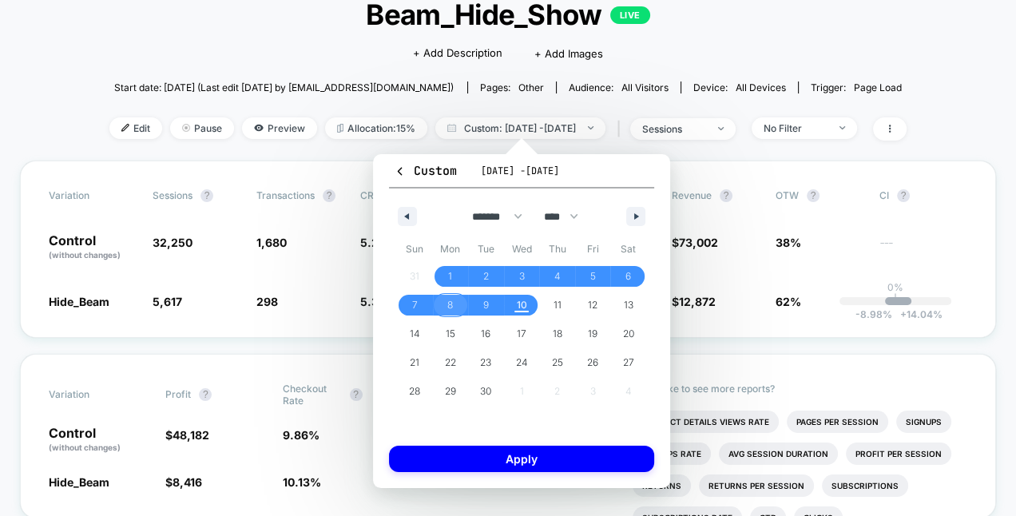
click at [440, 310] on span "8" at bounding box center [451, 305] width 36 height 21
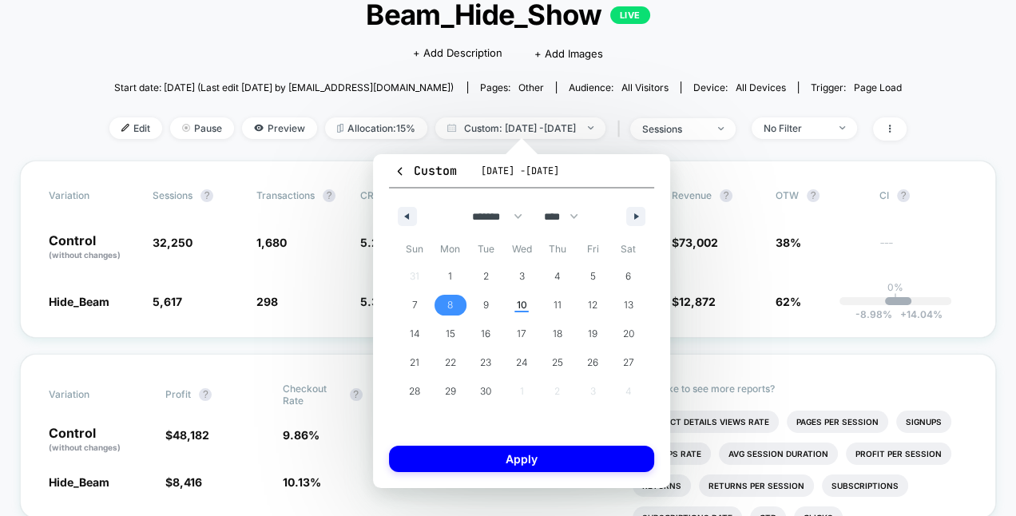
click at [441, 310] on span "8" at bounding box center [451, 305] width 36 height 21
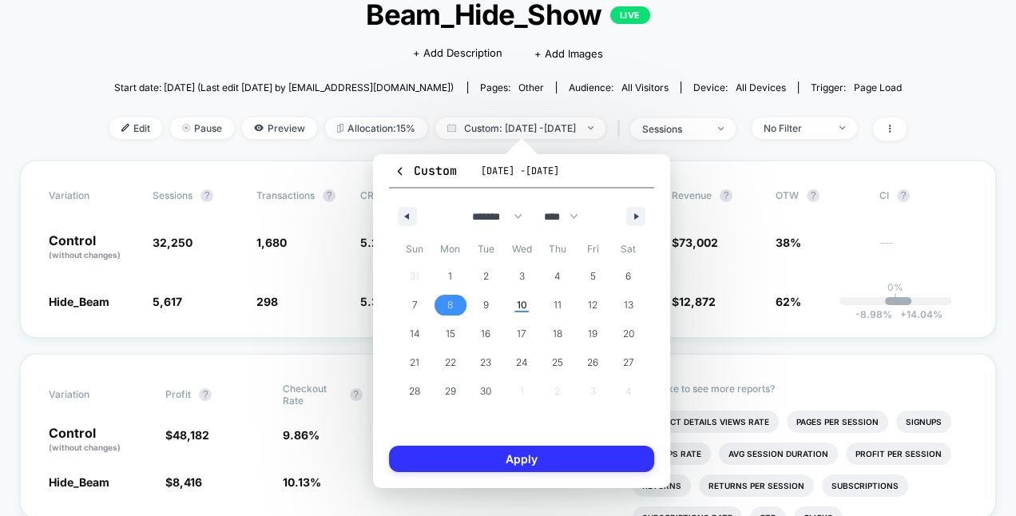
click at [474, 461] on button "Apply" at bounding box center [521, 459] width 265 height 26
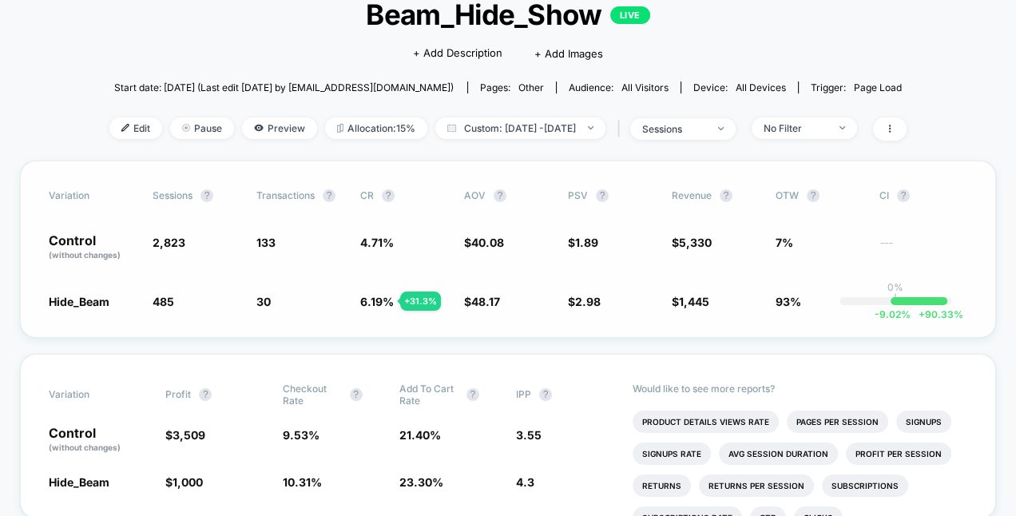
click at [488, 240] on span "40.08" at bounding box center [487, 243] width 33 height 14
click at [487, 239] on span "40.08" at bounding box center [487, 243] width 33 height 14
click at [511, 128] on span "Custom: [DATE] - [DATE]" at bounding box center [521, 128] width 170 height 22
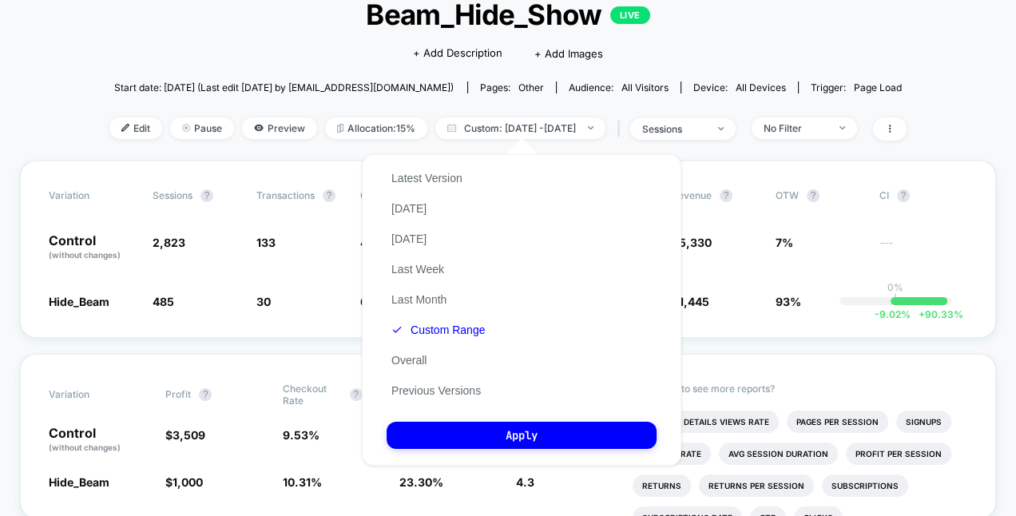
click at [145, 44] on div "< Back to all live experiences Beam_Hide_Show LIVE Click to edit experience det…" at bounding box center [508, 67] width 798 height 187
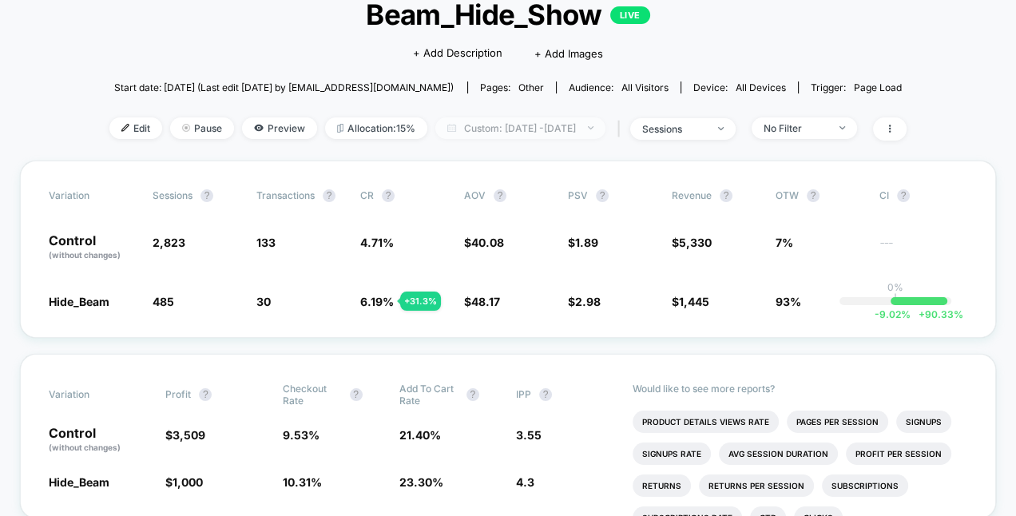
click at [488, 121] on span "Custom: [DATE] - [DATE]" at bounding box center [521, 128] width 170 height 22
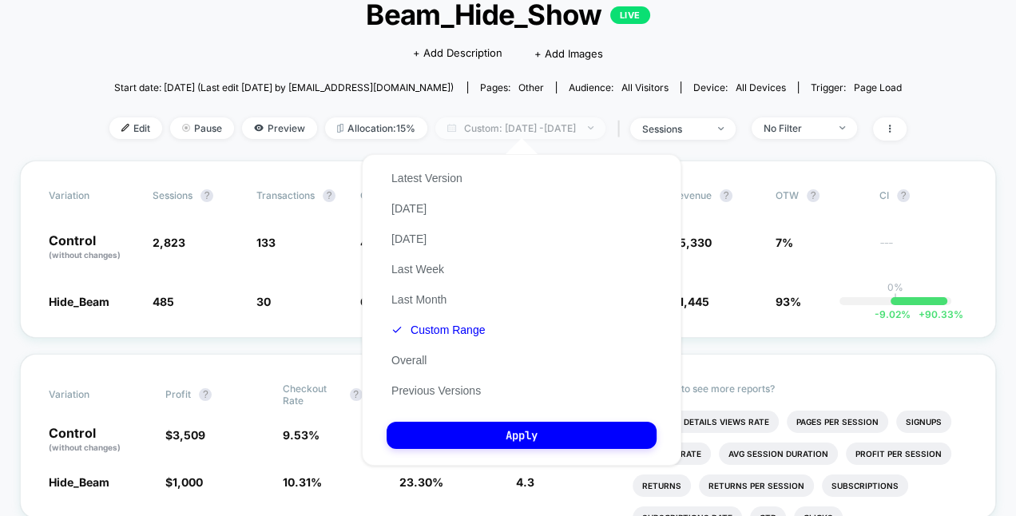
click at [487, 121] on span "Custom: [DATE] - [DATE]" at bounding box center [521, 128] width 170 height 22
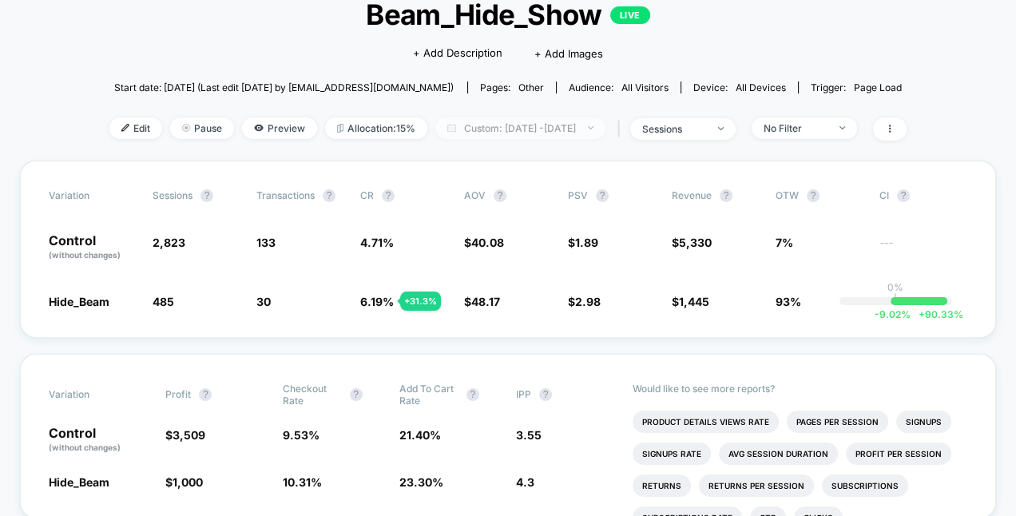
click at [487, 121] on span "Custom: [DATE] - [DATE]" at bounding box center [521, 128] width 170 height 22
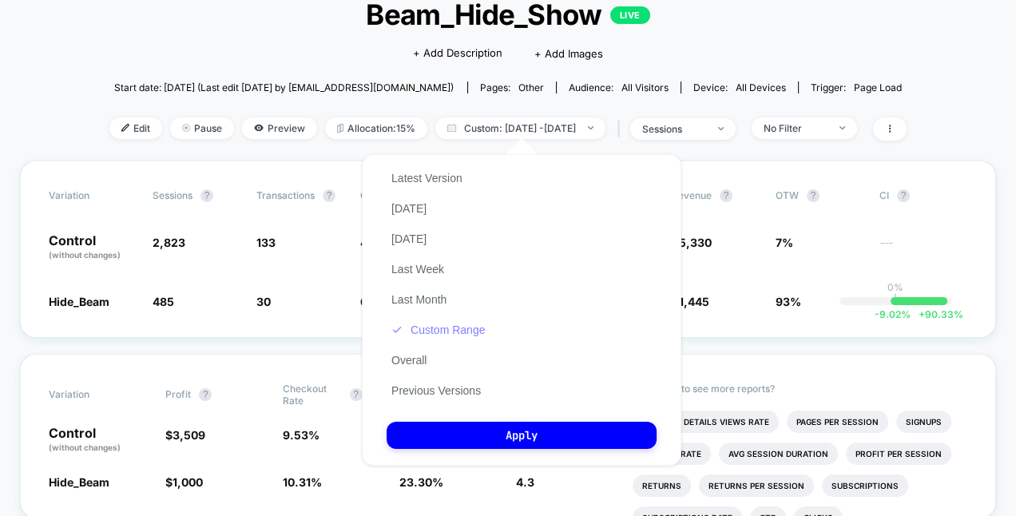
click at [460, 332] on button "Custom Range" at bounding box center [438, 330] width 103 height 14
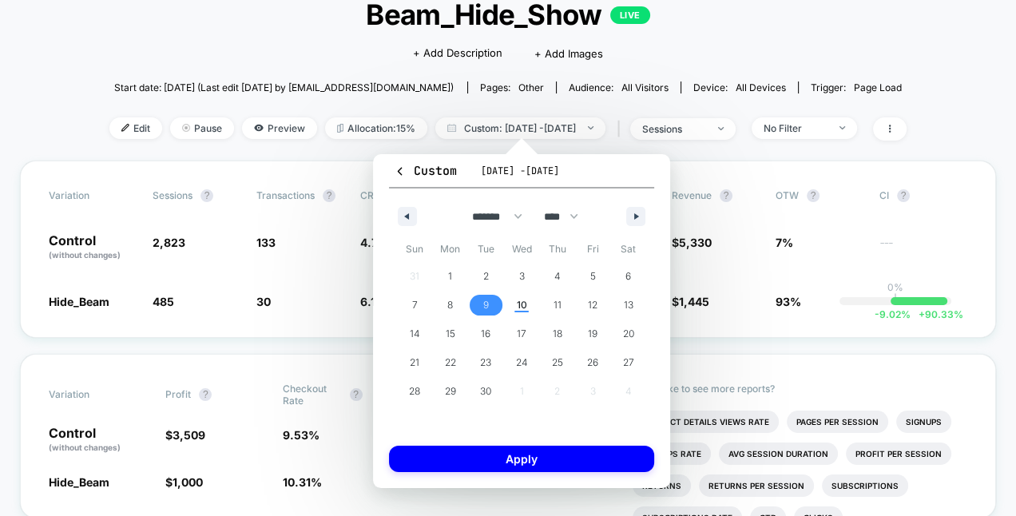
click at [491, 311] on span "9" at bounding box center [486, 305] width 36 height 21
click at [521, 311] on span "10" at bounding box center [521, 305] width 10 height 29
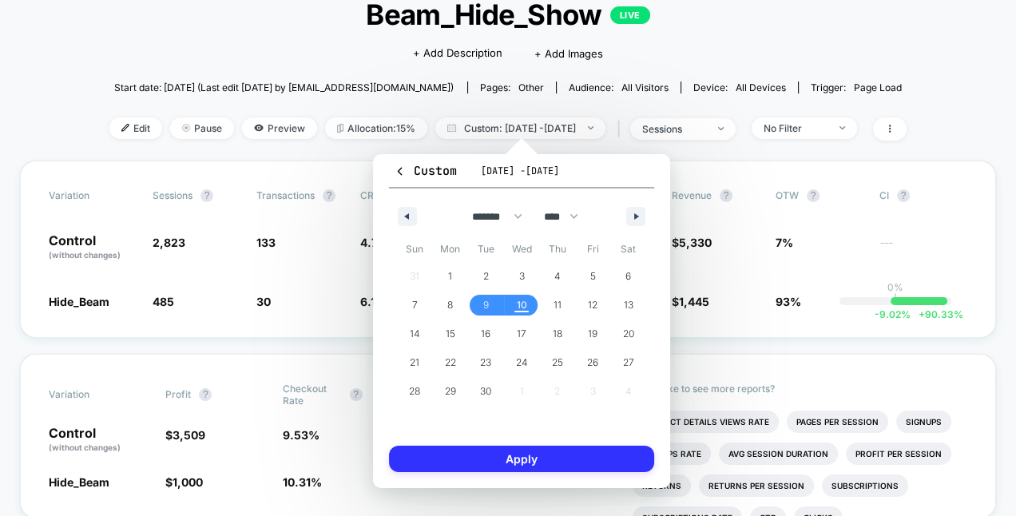
click at [543, 459] on button "Apply" at bounding box center [521, 459] width 265 height 26
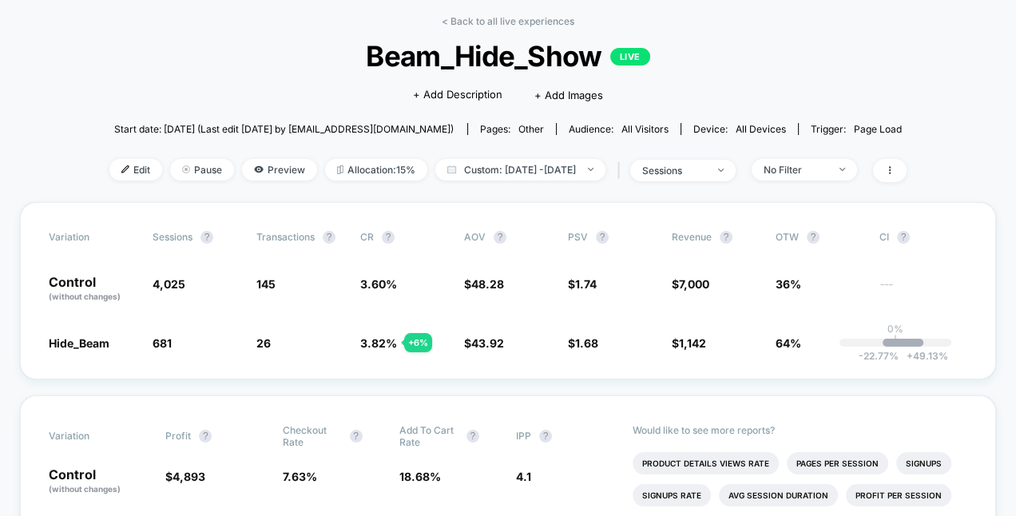
scroll to position [62, 0]
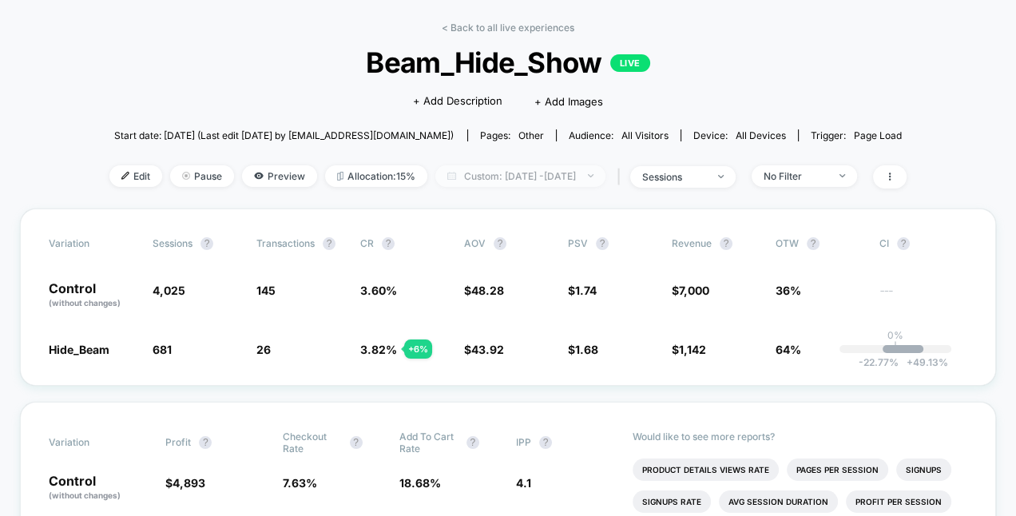
click at [576, 178] on span "Custom: [DATE] - [DATE]" at bounding box center [521, 176] width 170 height 22
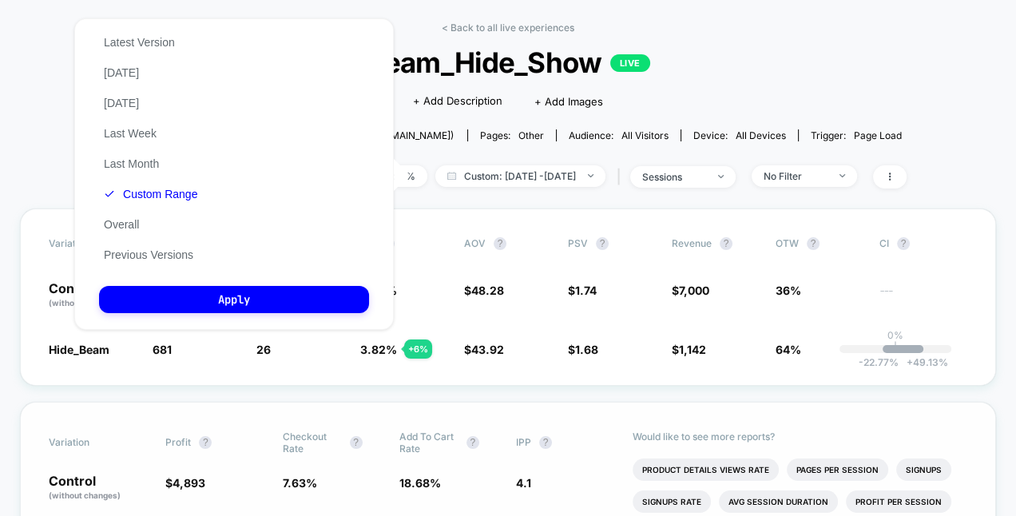
click at [733, 404] on div "Would like to see more reports? Product Details Views Rate Pages Per Session Si…" at bounding box center [800, 484] width 335 height 163
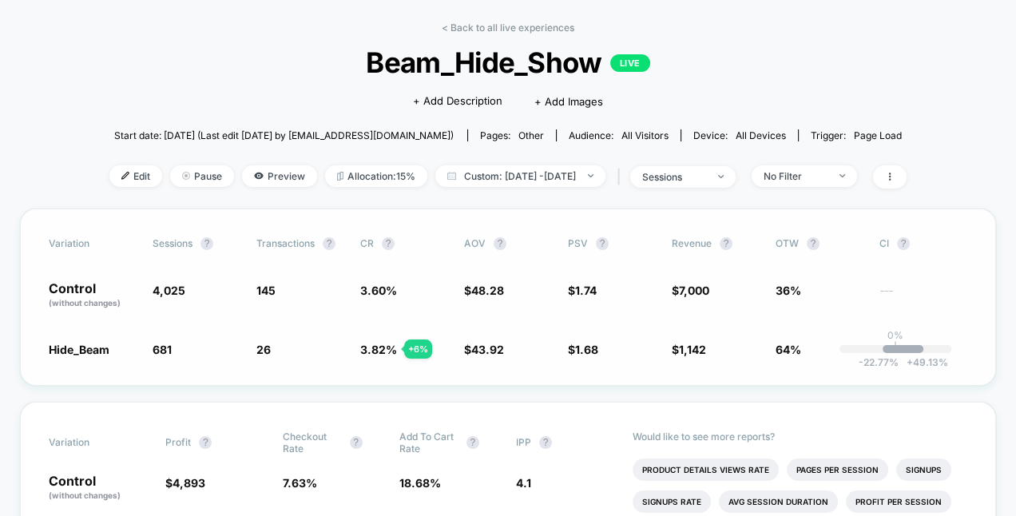
click at [381, 348] on span "3.82 %" at bounding box center [378, 350] width 37 height 14
click at [370, 372] on div "Variation Sessions ? Transactions ? CR ? AOV ? PSV ? Revenue ? OTW ? CI ? Contr…" at bounding box center [508, 297] width 977 height 177
click at [495, 361] on div "Variation Sessions ? Transactions ? CR ? AOV ? PSV ? Revenue ? OTW ? CI ? Contr…" at bounding box center [508, 297] width 977 height 177
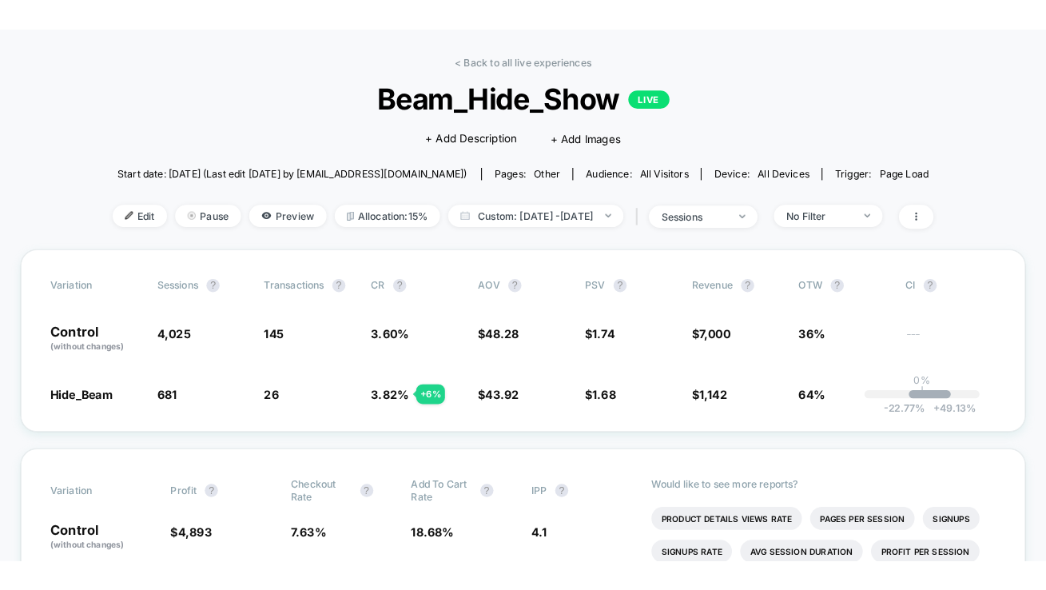
scroll to position [56, 0]
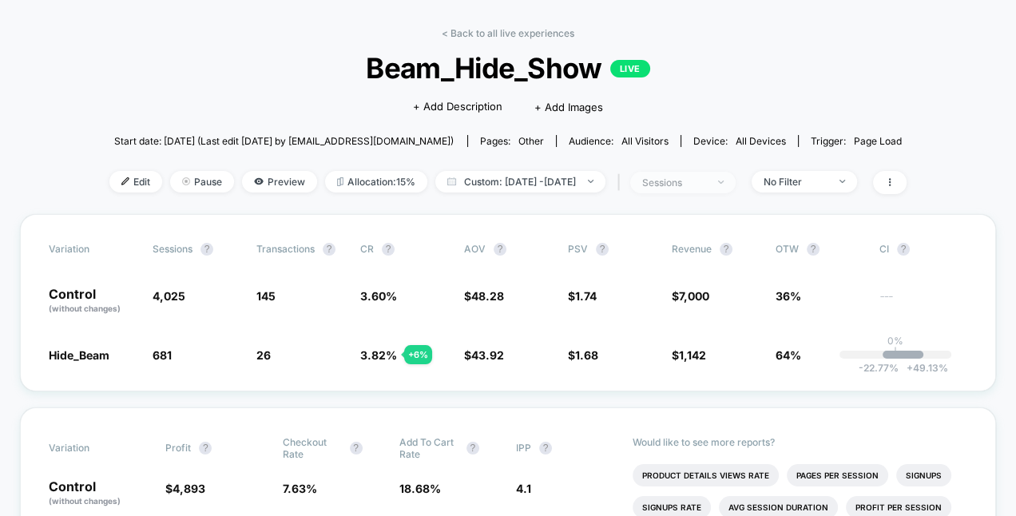
click at [664, 179] on span "sessions" at bounding box center [683, 183] width 105 height 22
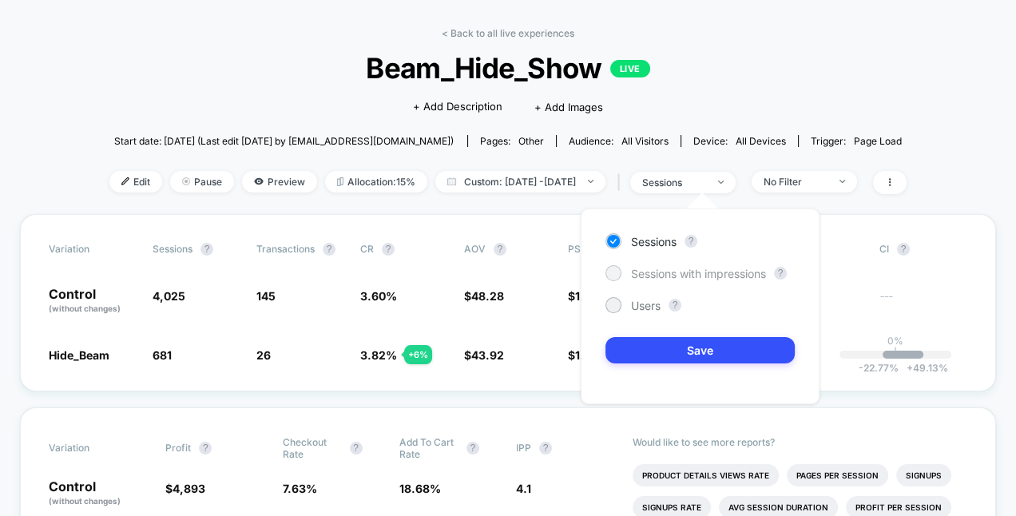
click at [668, 276] on span "Sessions with impressions" at bounding box center [698, 274] width 135 height 14
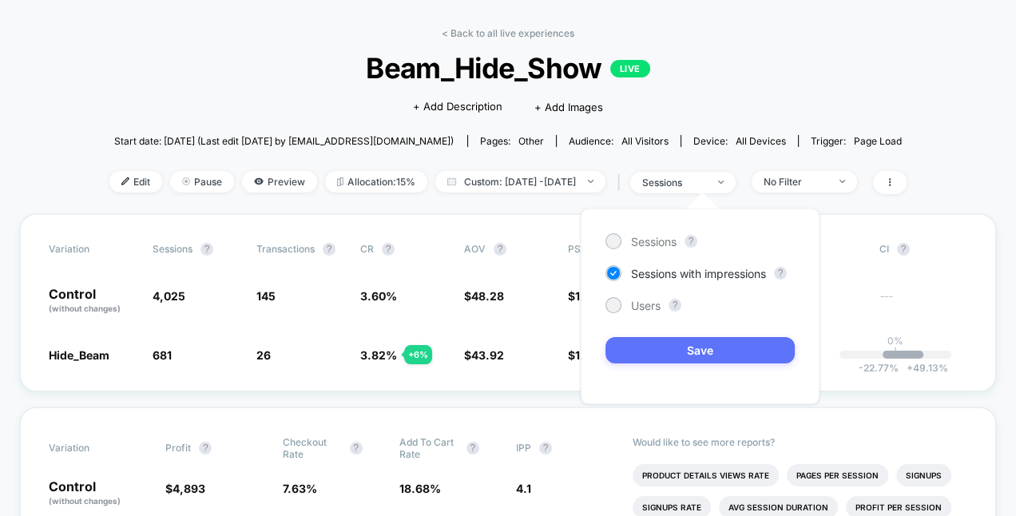
click at [661, 352] on button "Save" at bounding box center [700, 350] width 189 height 26
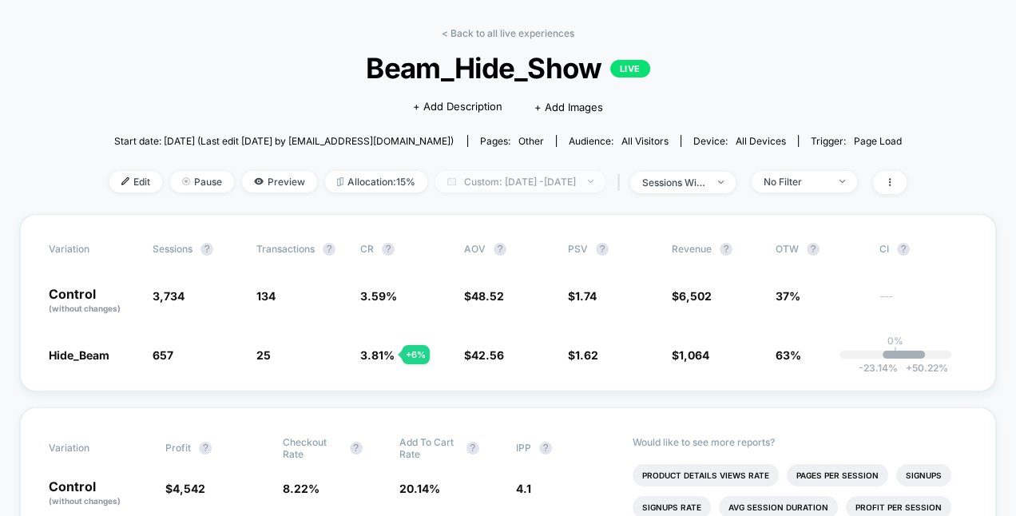
click at [595, 188] on span "Custom: [DATE] - [DATE]" at bounding box center [521, 182] width 170 height 22
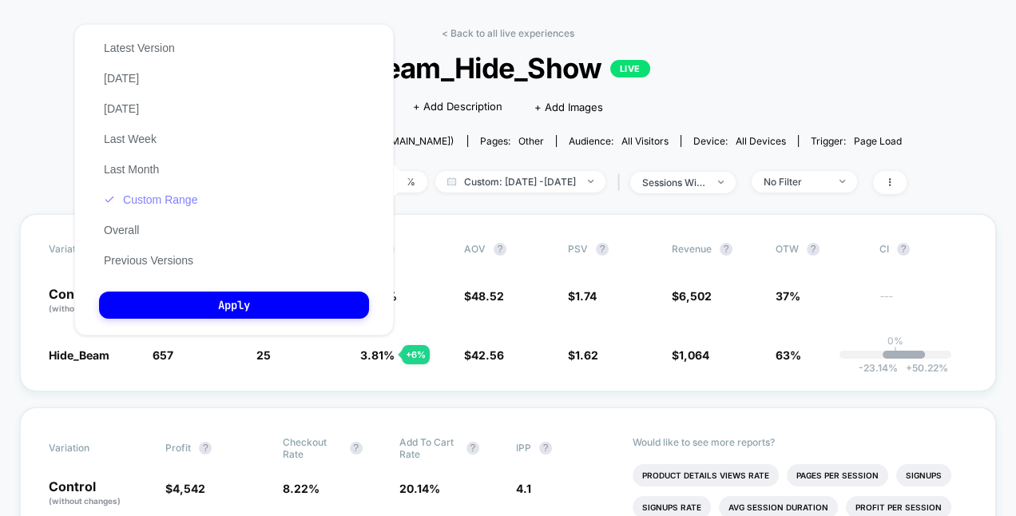
click at [157, 193] on button "Custom Range" at bounding box center [150, 200] width 103 height 14
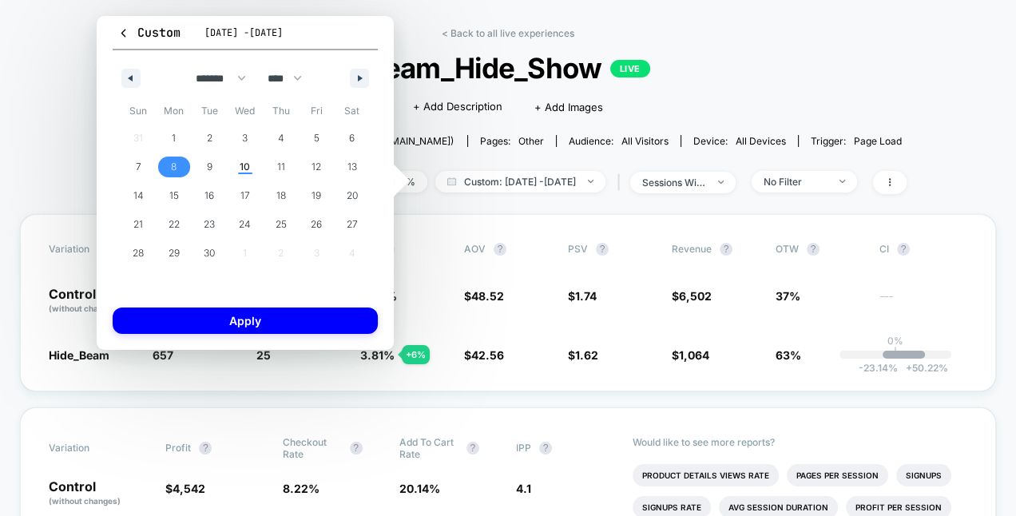
click at [183, 168] on span "8" at bounding box center [175, 167] width 36 height 21
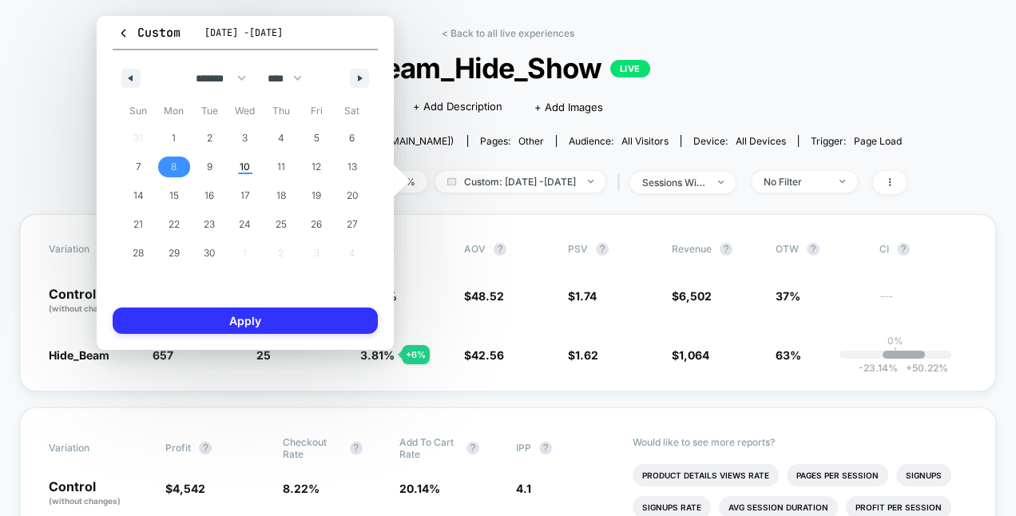
click at [241, 328] on button "Apply" at bounding box center [245, 321] width 265 height 26
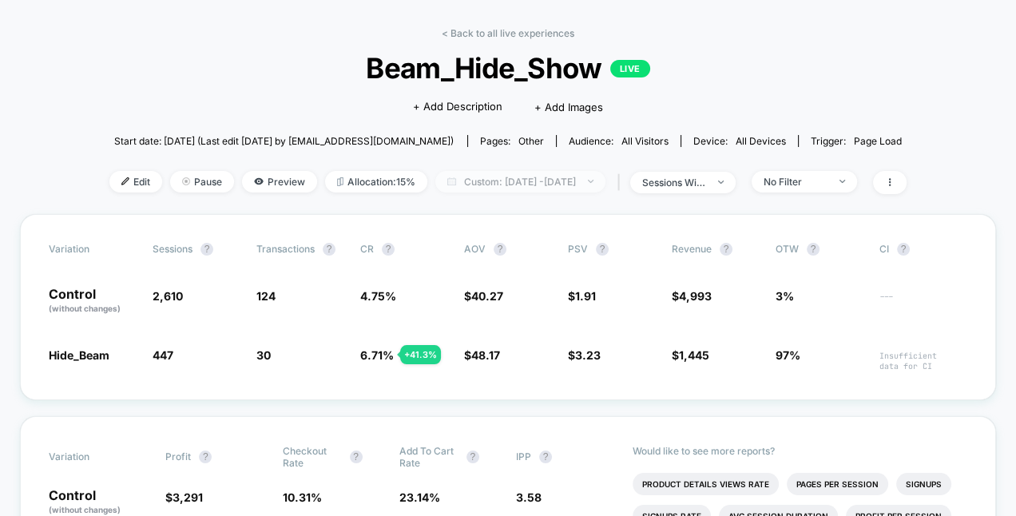
click at [482, 184] on span "Custom: [DATE] - [DATE]" at bounding box center [521, 182] width 170 height 22
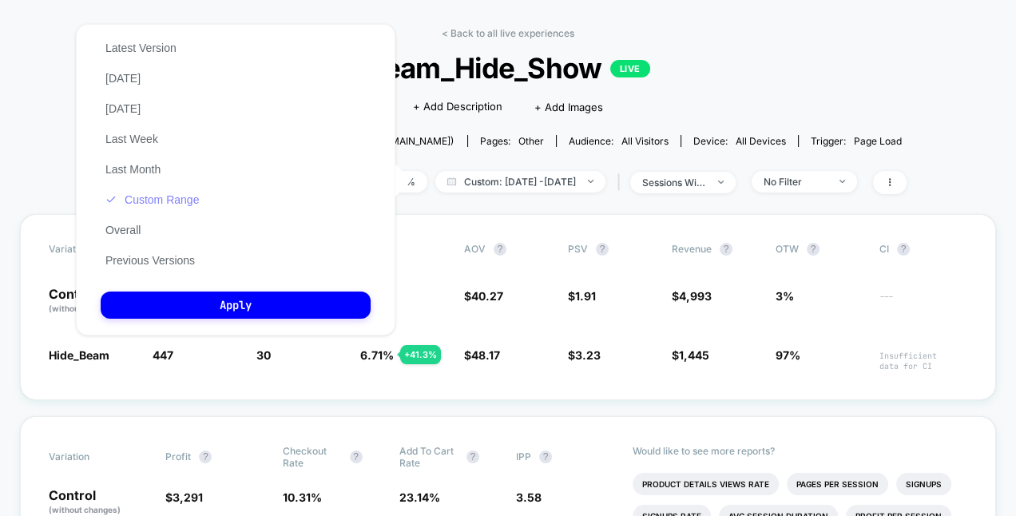
click at [155, 205] on button "Custom Range" at bounding box center [152, 200] width 103 height 14
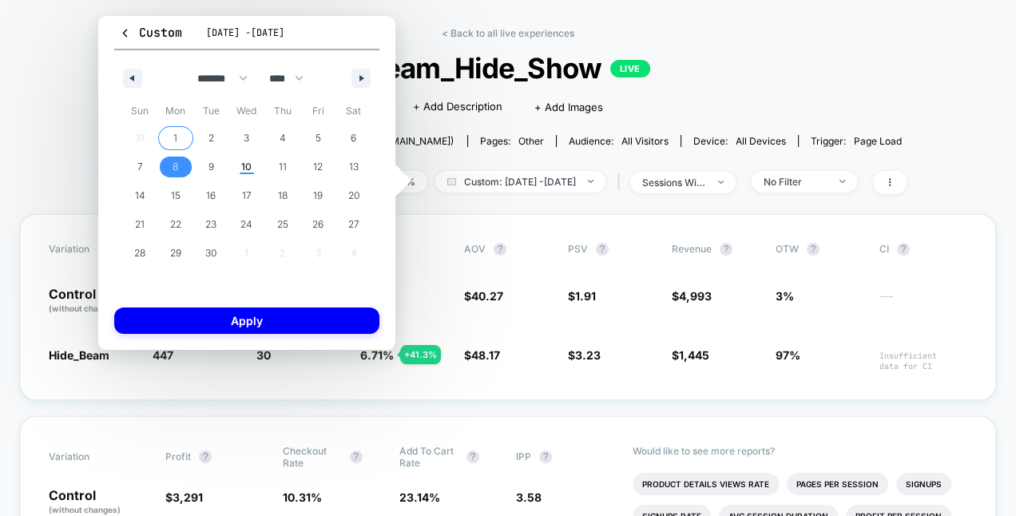
drag, startPoint x: 176, startPoint y: 130, endPoint x: 193, endPoint y: 130, distance: 17.6
click at [175, 130] on span "1" at bounding box center [175, 138] width 4 height 29
click at [250, 161] on span "10" at bounding box center [246, 167] width 10 height 29
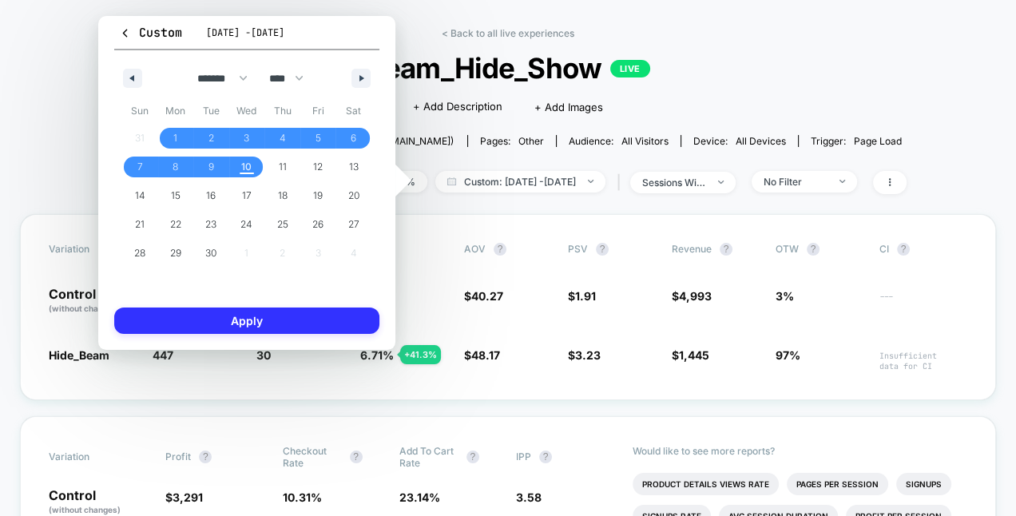
click at [304, 321] on button "Apply" at bounding box center [246, 321] width 265 height 26
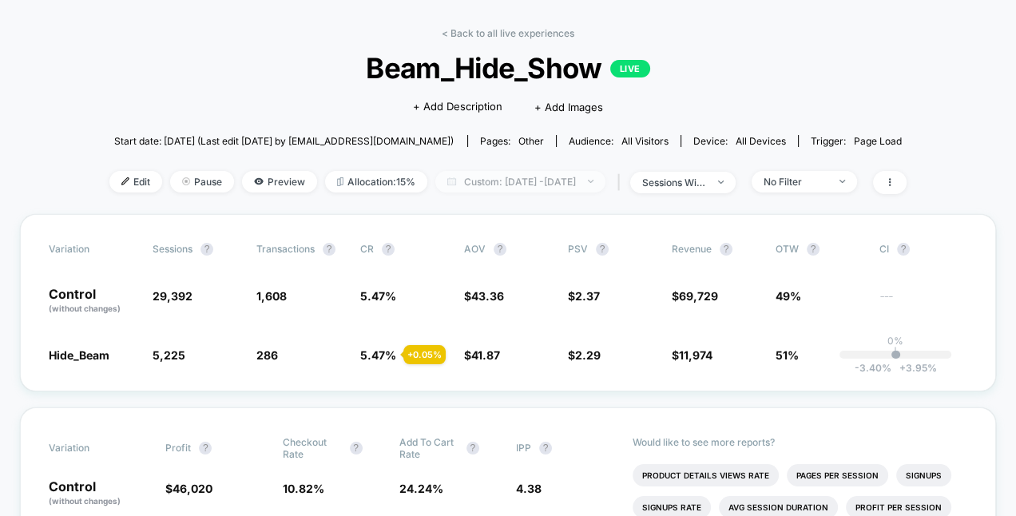
click at [455, 177] on span "Custom: [DATE] - [DATE]" at bounding box center [521, 182] width 170 height 22
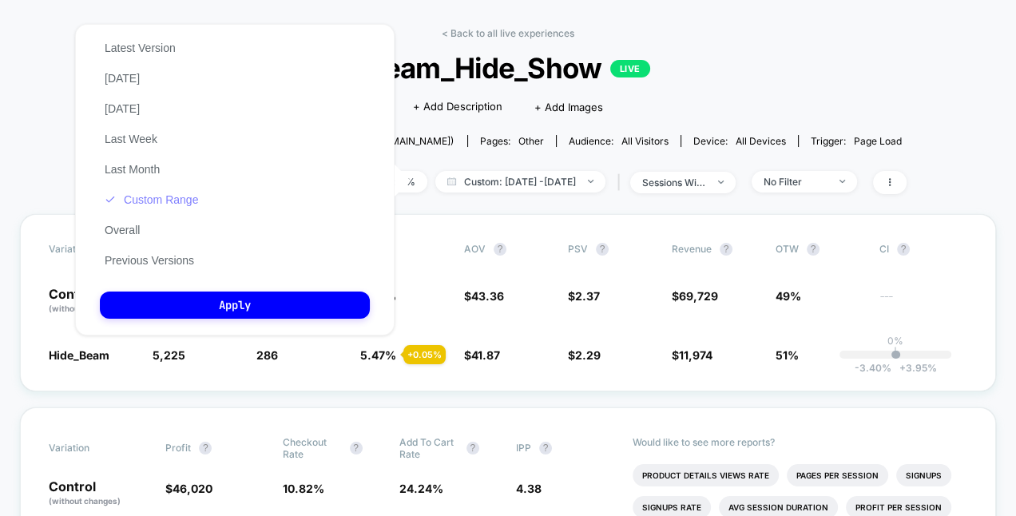
click at [179, 201] on button "Custom Range" at bounding box center [151, 200] width 103 height 14
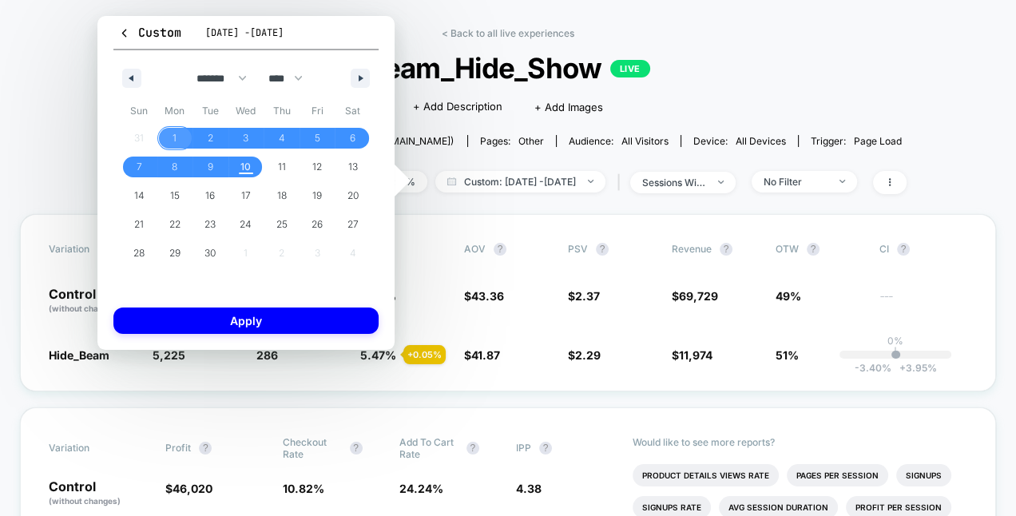
click at [173, 135] on span "1" at bounding box center [175, 138] width 4 height 29
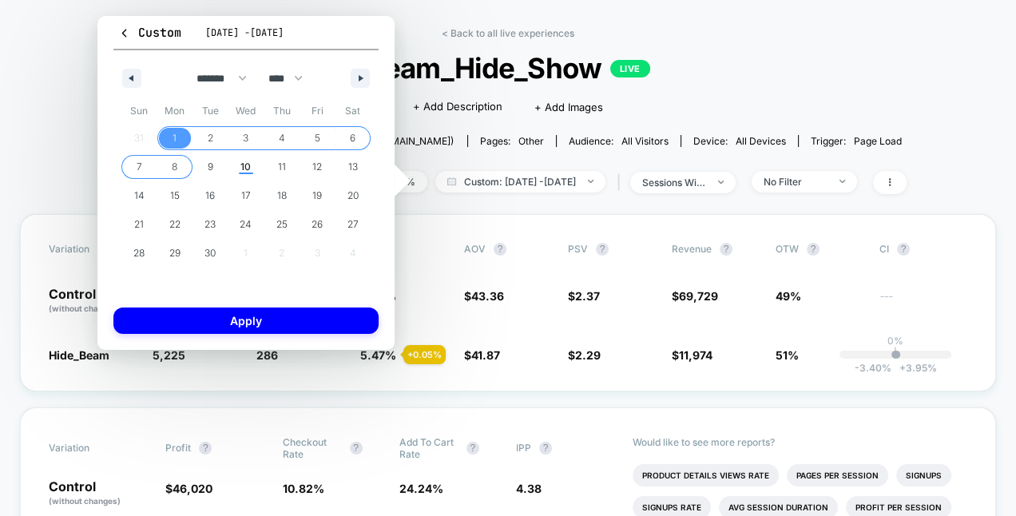
click at [173, 169] on span "8" at bounding box center [175, 167] width 6 height 29
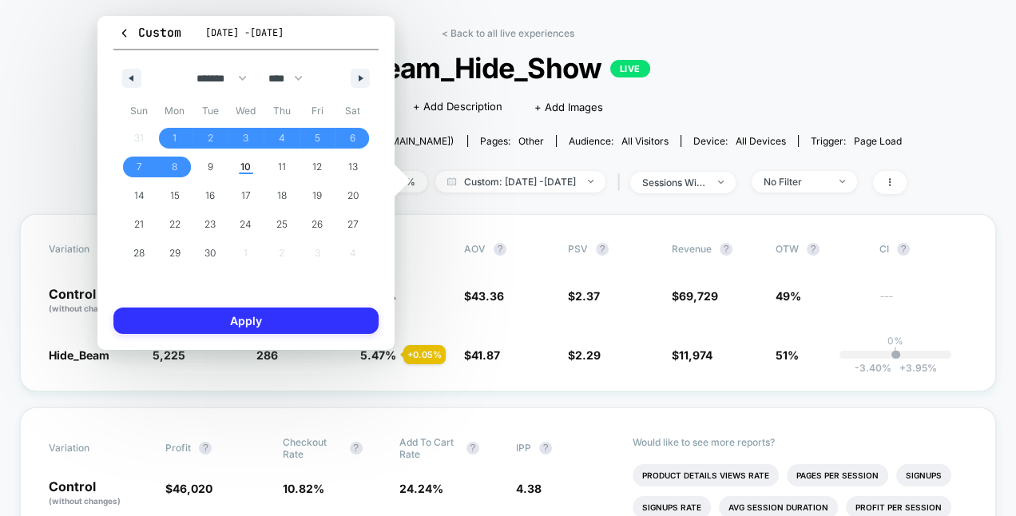
click at [229, 331] on button "Apply" at bounding box center [245, 321] width 265 height 26
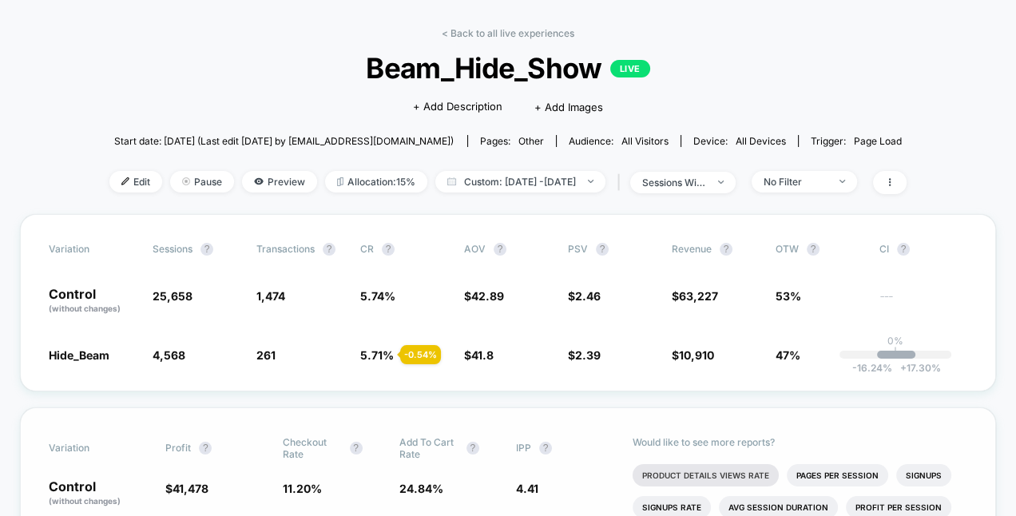
click at [726, 479] on li "Product Details Views Rate" at bounding box center [706, 475] width 146 height 22
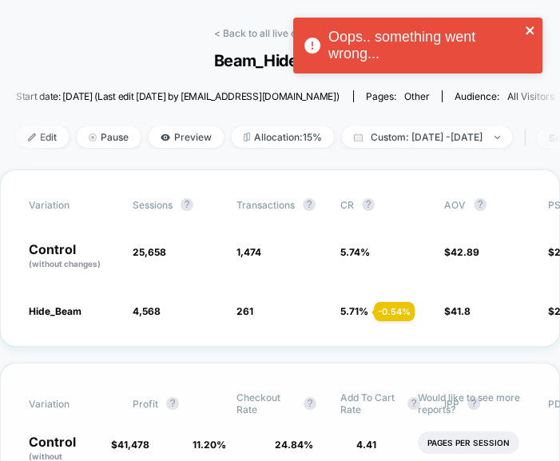
click at [527, 34] on icon "close" at bounding box center [530, 30] width 11 height 13
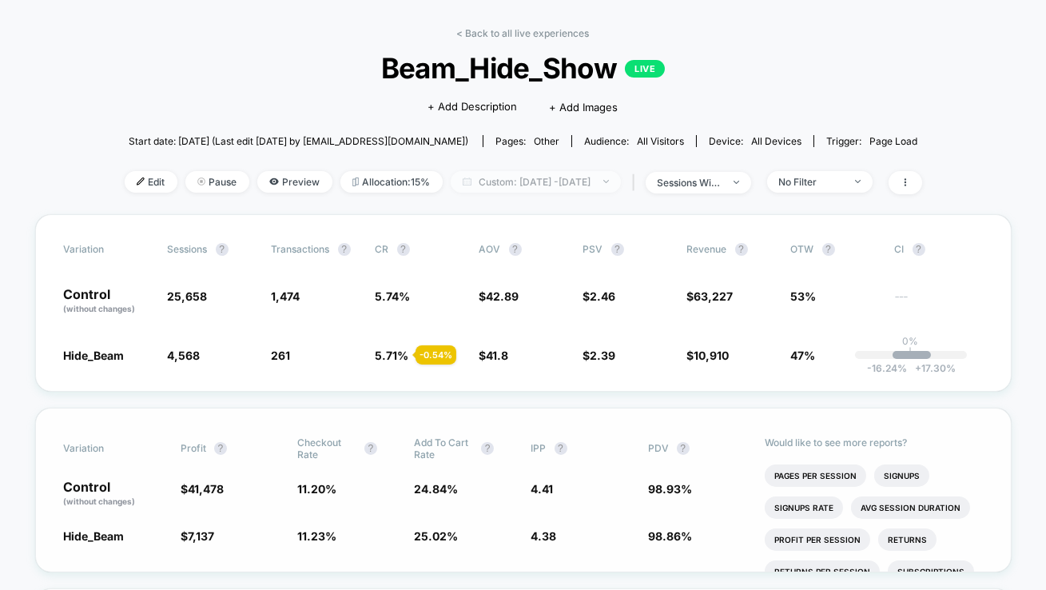
click at [571, 181] on span "Custom: [DATE] - [DATE]" at bounding box center [536, 182] width 170 height 22
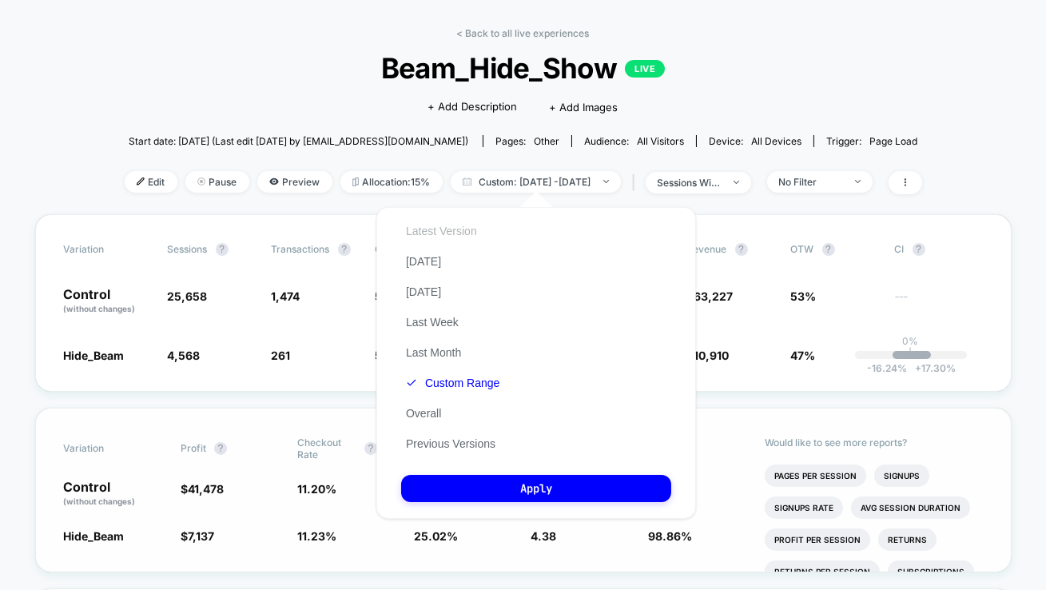
click at [463, 237] on button "Latest Version" at bounding box center [441, 231] width 81 height 14
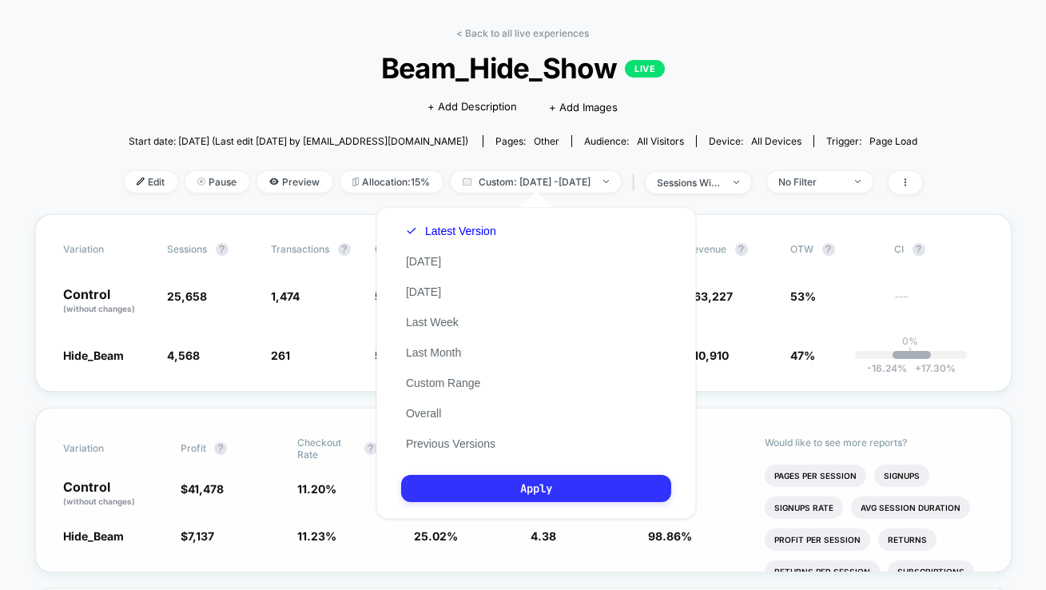
click at [560, 489] on button "Apply" at bounding box center [536, 488] width 270 height 27
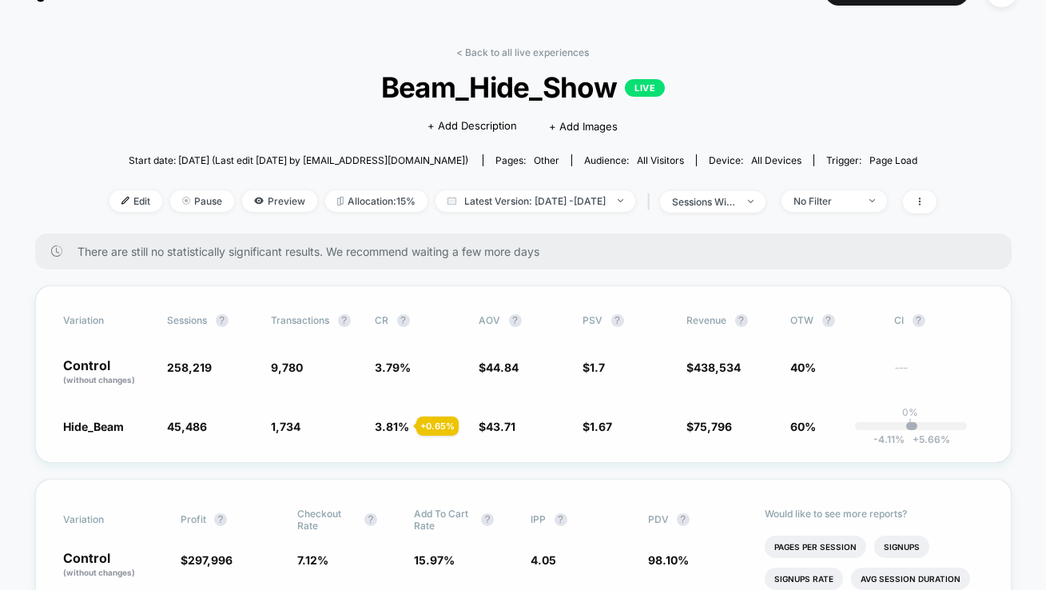
scroll to position [45, 0]
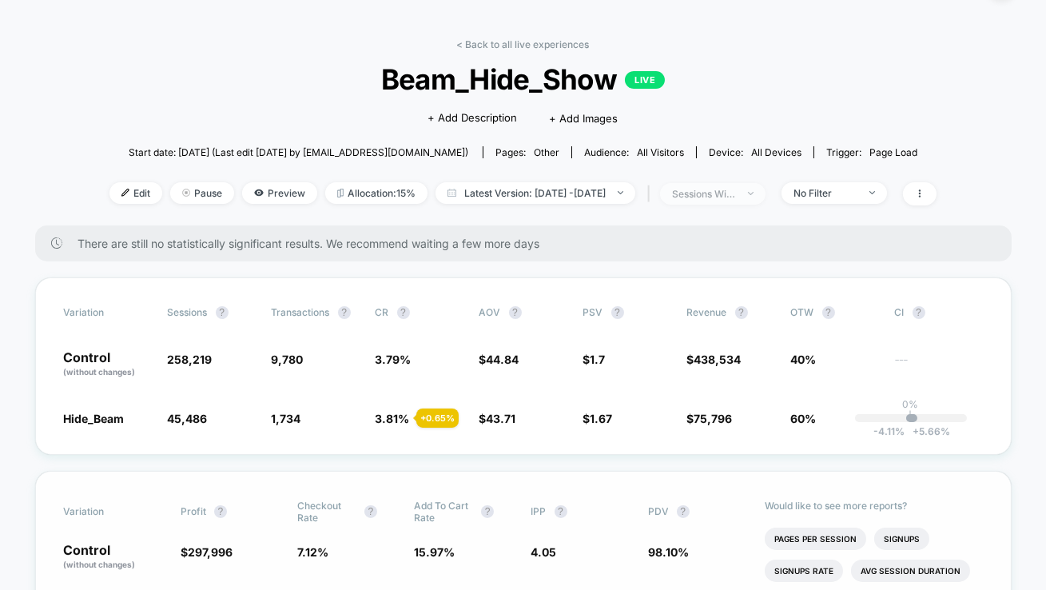
click at [766, 189] on span "sessions with impression" at bounding box center [712, 194] width 105 height 22
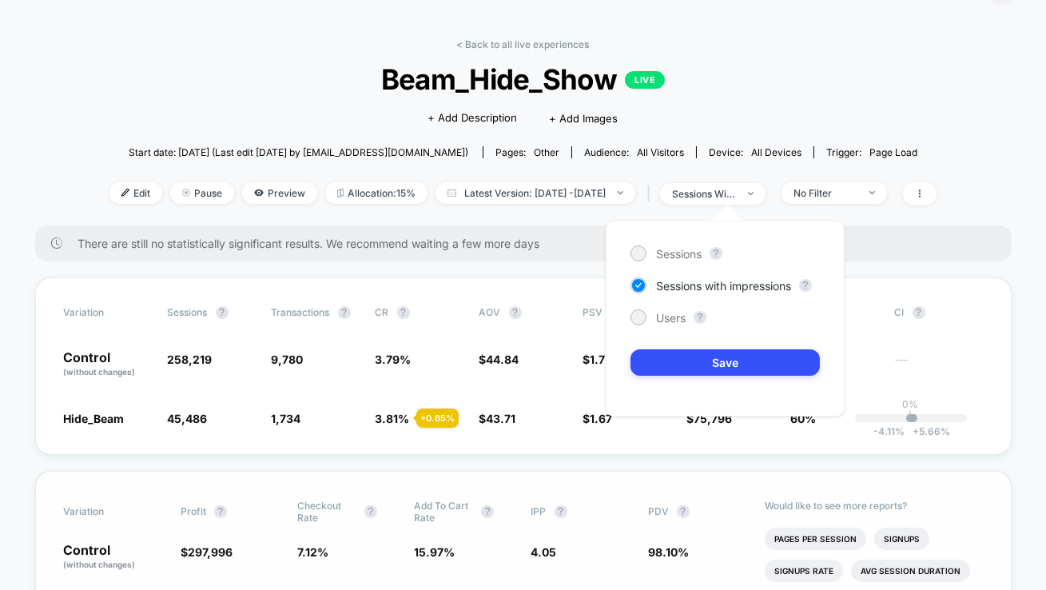
click at [673, 348] on div "Sessions ? Sessions with impressions ? Users ? Save" at bounding box center [725, 319] width 239 height 196
click at [673, 361] on button "Save" at bounding box center [725, 362] width 189 height 26
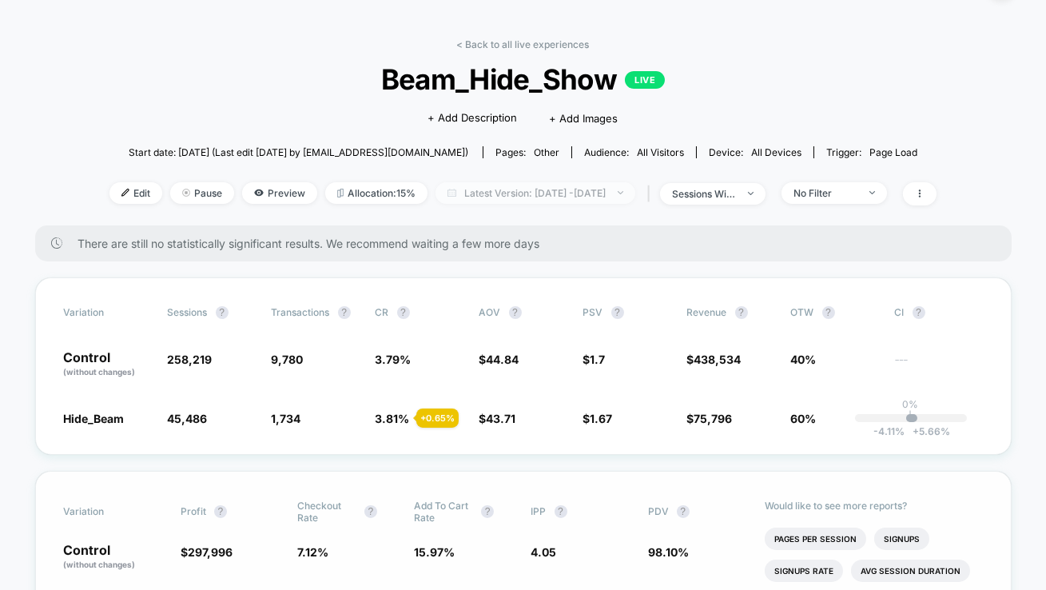
click at [618, 187] on span "Latest Version: [DATE] - [DATE]" at bounding box center [536, 193] width 200 height 22
select select "*"
select select "****"
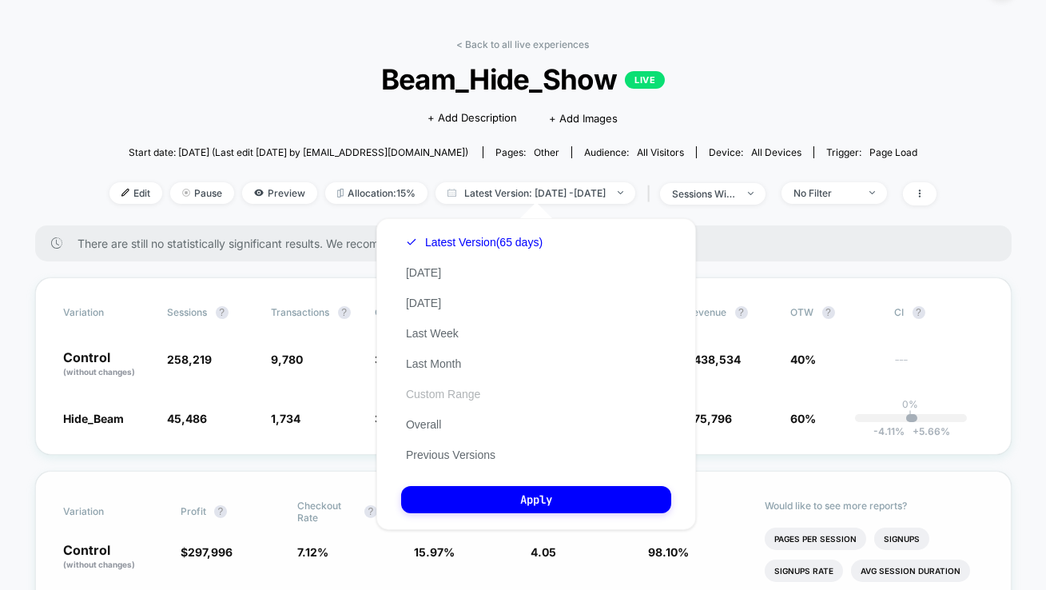
click at [408, 396] on button "Custom Range" at bounding box center [443, 394] width 84 height 14
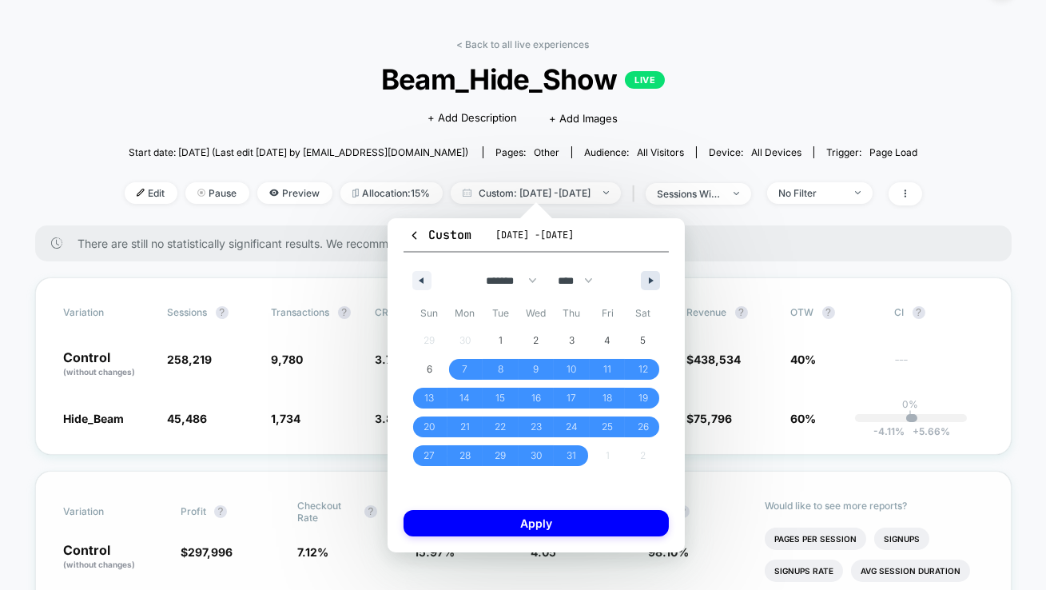
click at [654, 281] on icon "button" at bounding box center [653, 280] width 8 height 6
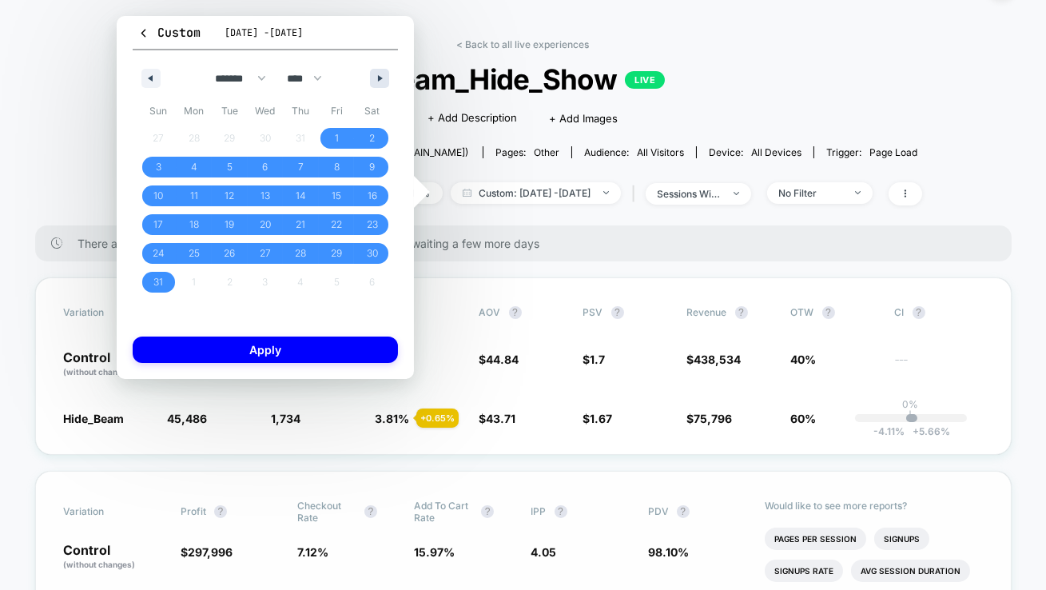
click at [378, 79] on icon "button" at bounding box center [382, 78] width 8 height 6
select select "*"
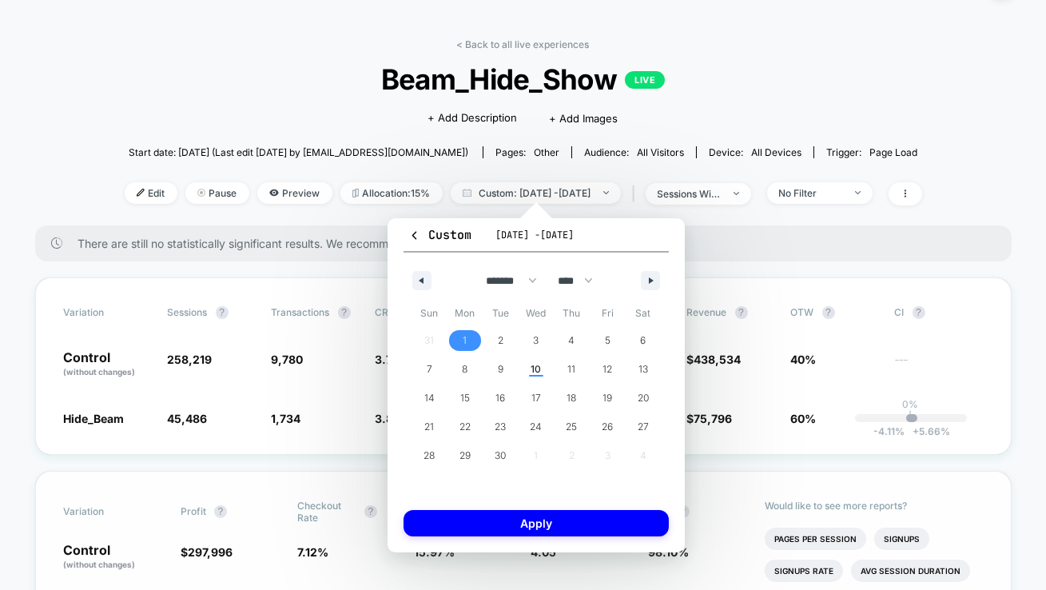
click at [463, 338] on span "1" at bounding box center [465, 340] width 4 height 29
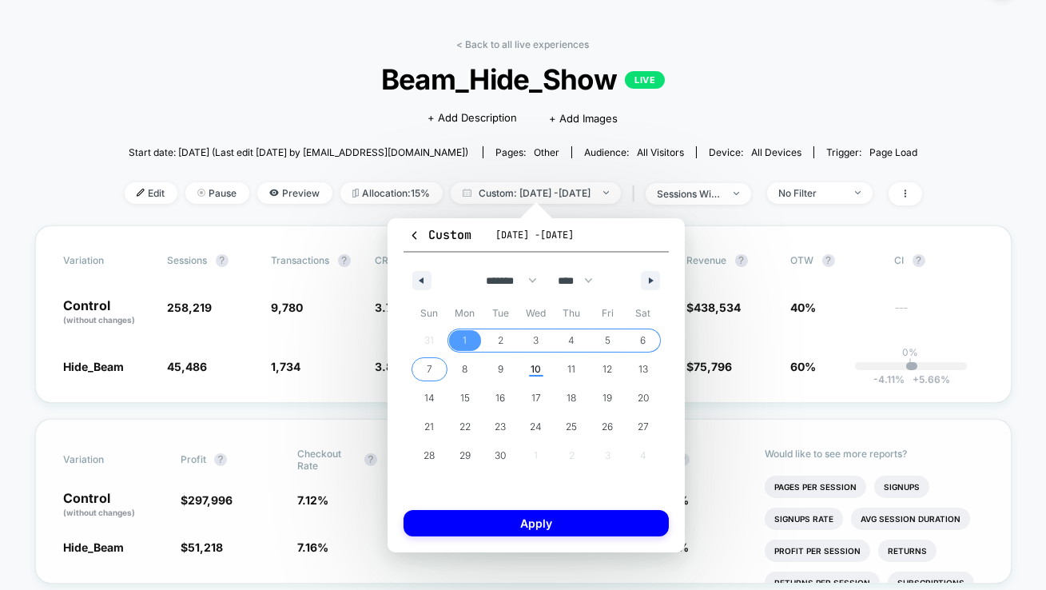
click at [436, 372] on span "7" at bounding box center [430, 369] width 36 height 21
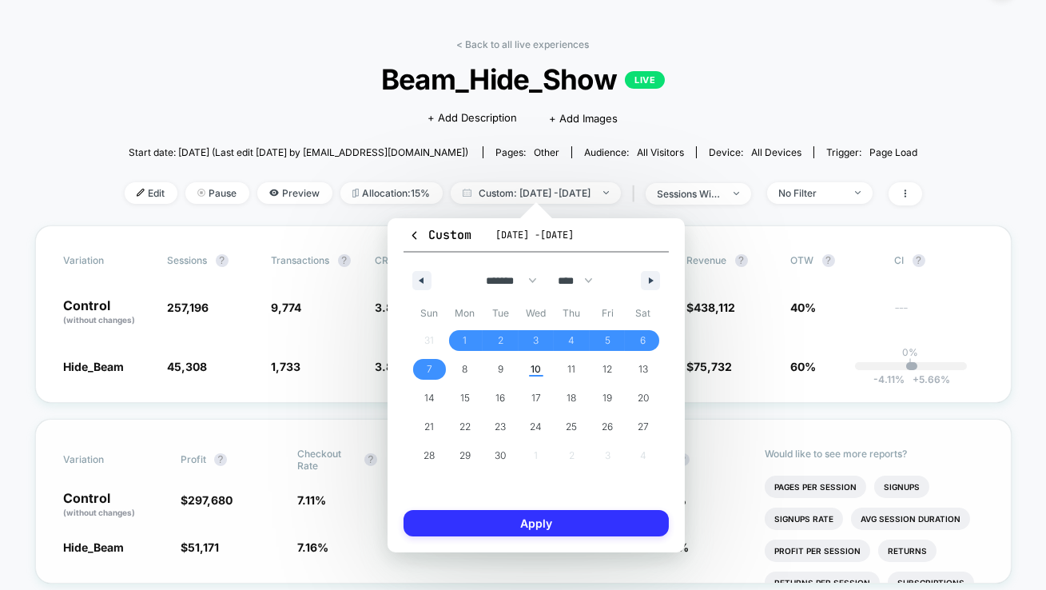
click at [463, 515] on button "Apply" at bounding box center [536, 523] width 265 height 26
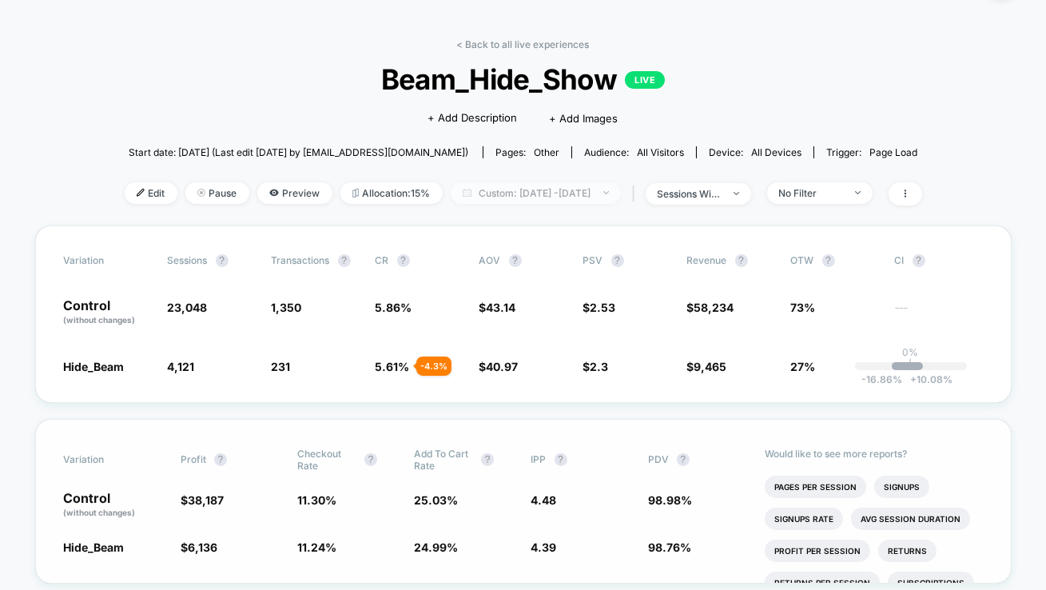
click at [543, 201] on span "Custom: [DATE] - [DATE]" at bounding box center [536, 193] width 170 height 22
select select "*"
select select "****"
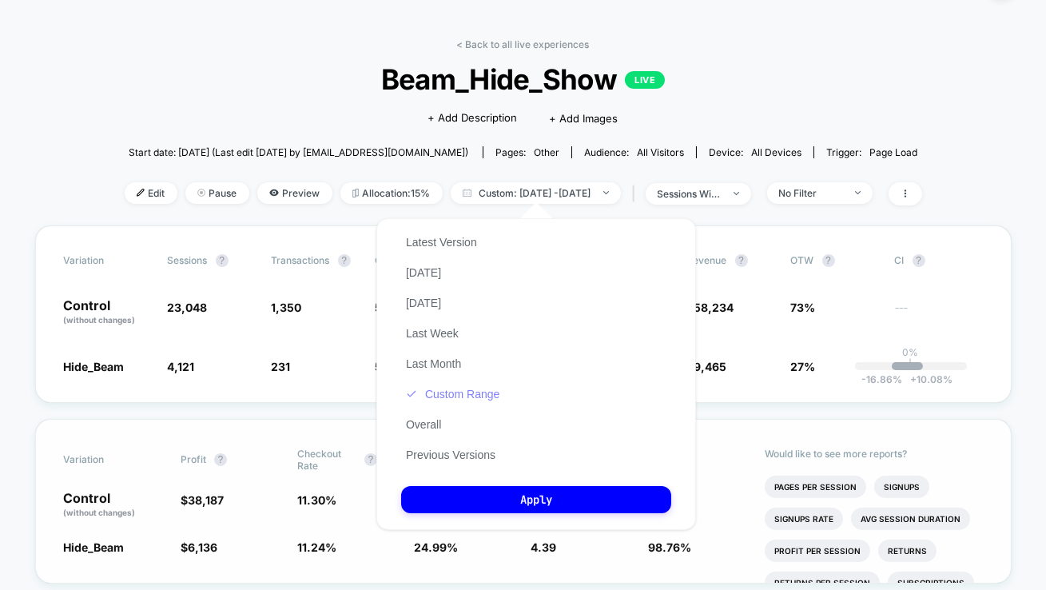
click at [443, 396] on button "Custom Range" at bounding box center [452, 394] width 103 height 14
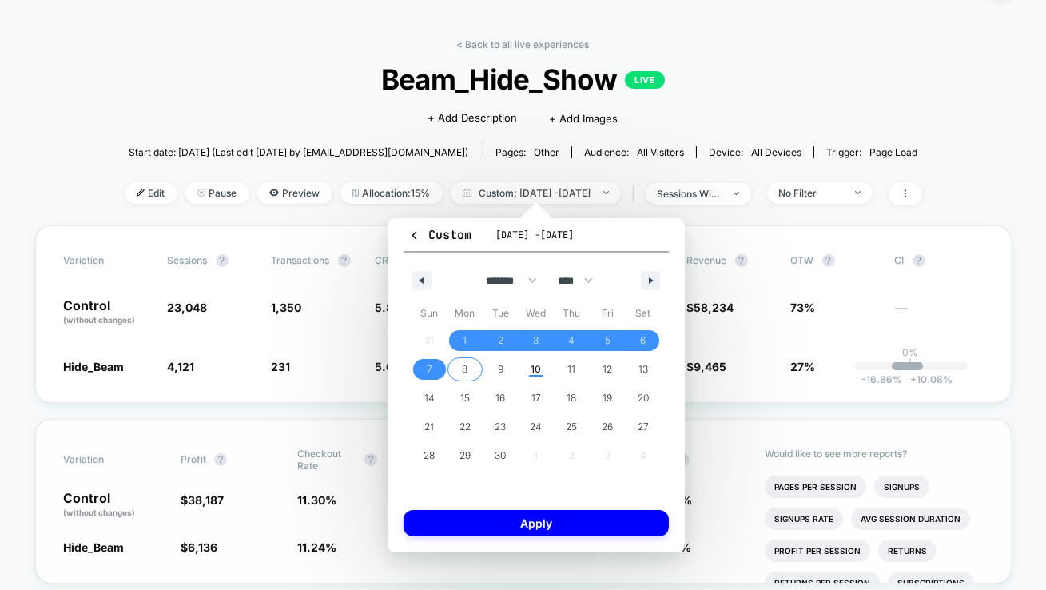
click at [459, 372] on span "8" at bounding box center [466, 369] width 36 height 21
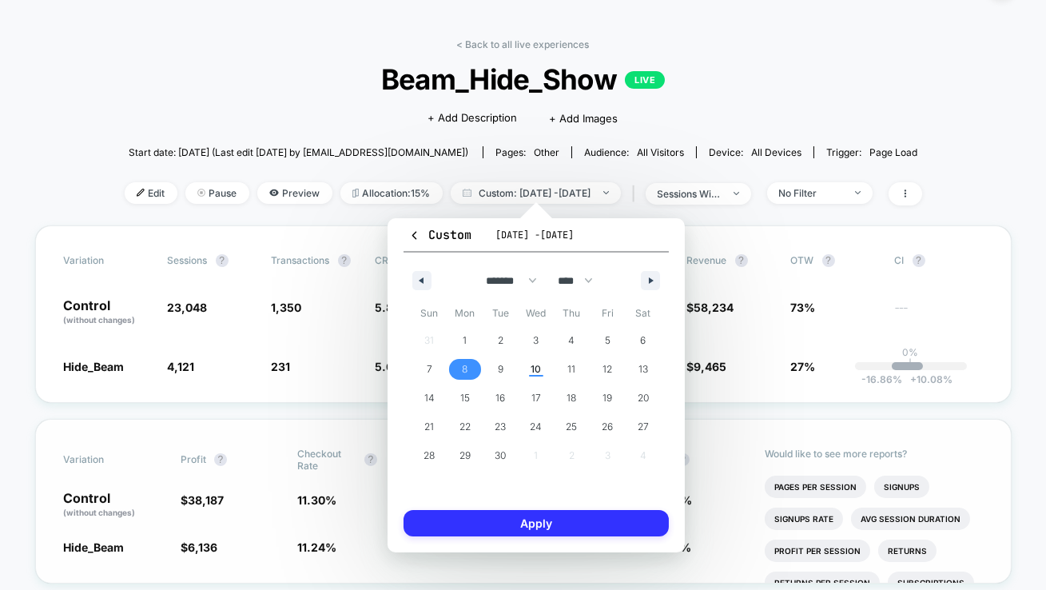
click at [483, 515] on button "Apply" at bounding box center [536, 523] width 265 height 26
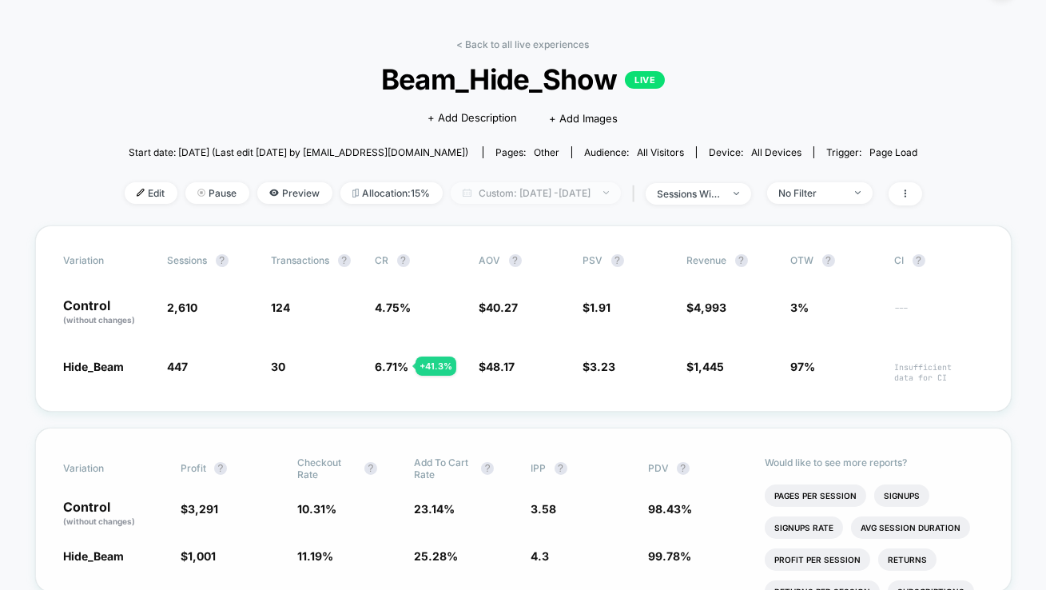
click at [605, 187] on span "Custom: [DATE] - [DATE]" at bounding box center [536, 193] width 170 height 22
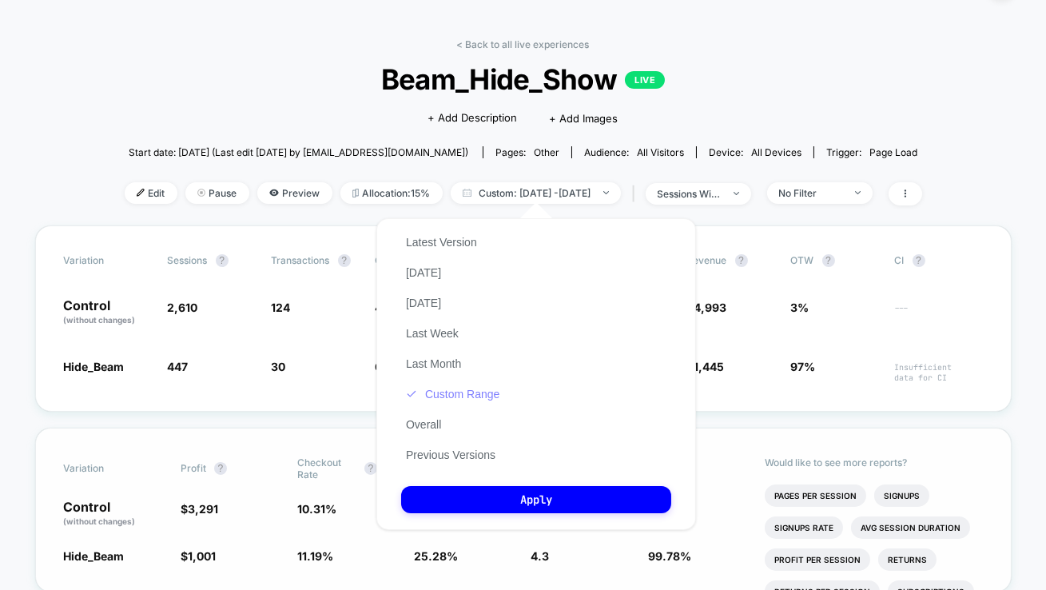
click at [448, 401] on button "Custom Range" at bounding box center [452, 394] width 103 height 14
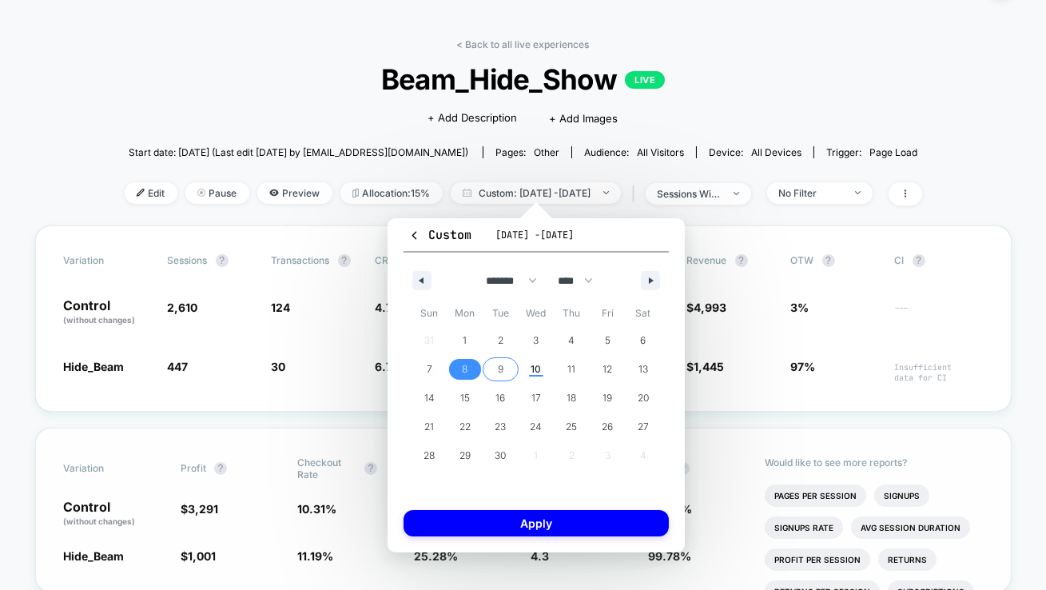
click at [493, 378] on span "9" at bounding box center [501, 369] width 36 height 21
click at [544, 368] on span "10" at bounding box center [537, 369] width 36 height 21
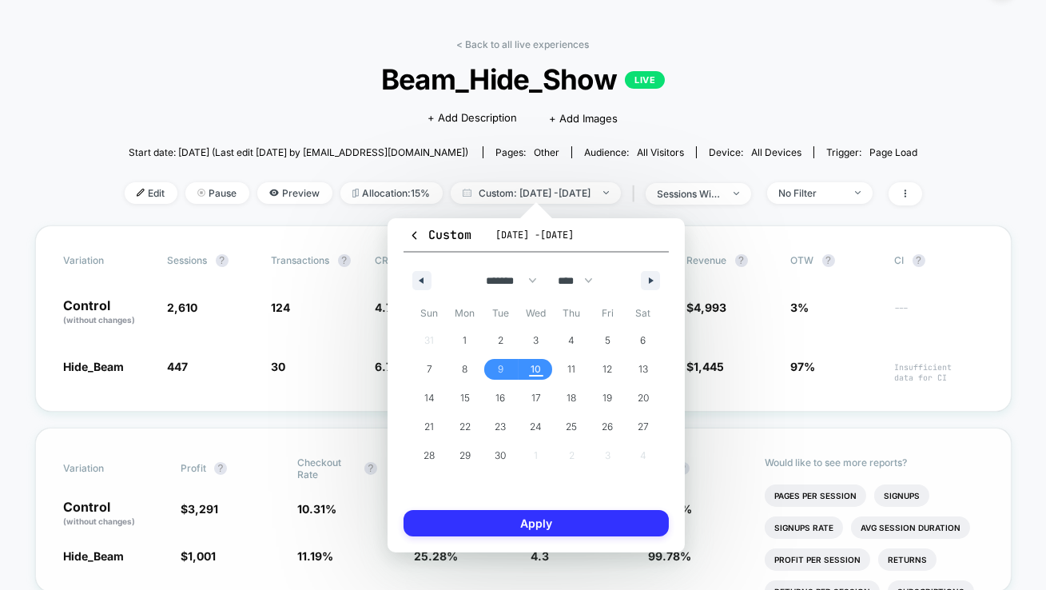
click at [532, 515] on button "Apply" at bounding box center [536, 523] width 265 height 26
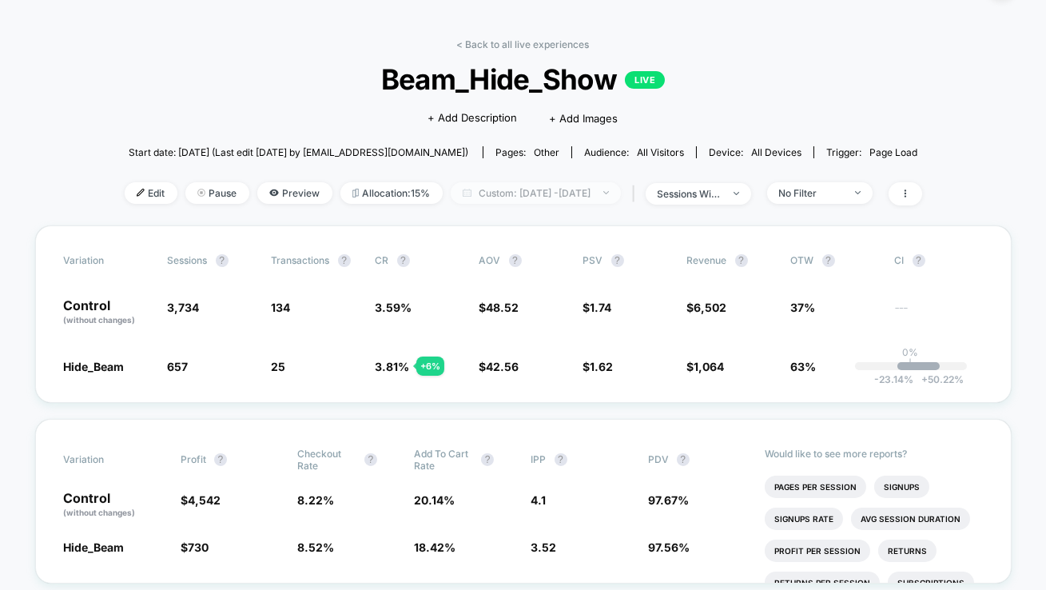
click at [565, 187] on span "Custom: [DATE] - [DATE]" at bounding box center [536, 193] width 170 height 22
select select "*"
select select "****"
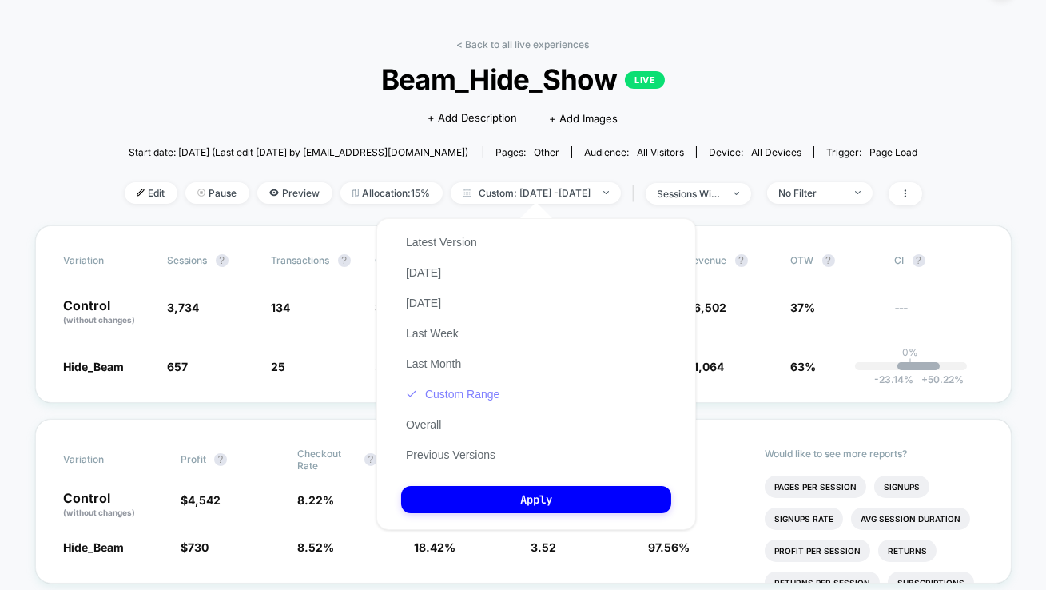
click at [454, 399] on button "Custom Range" at bounding box center [452, 394] width 103 height 14
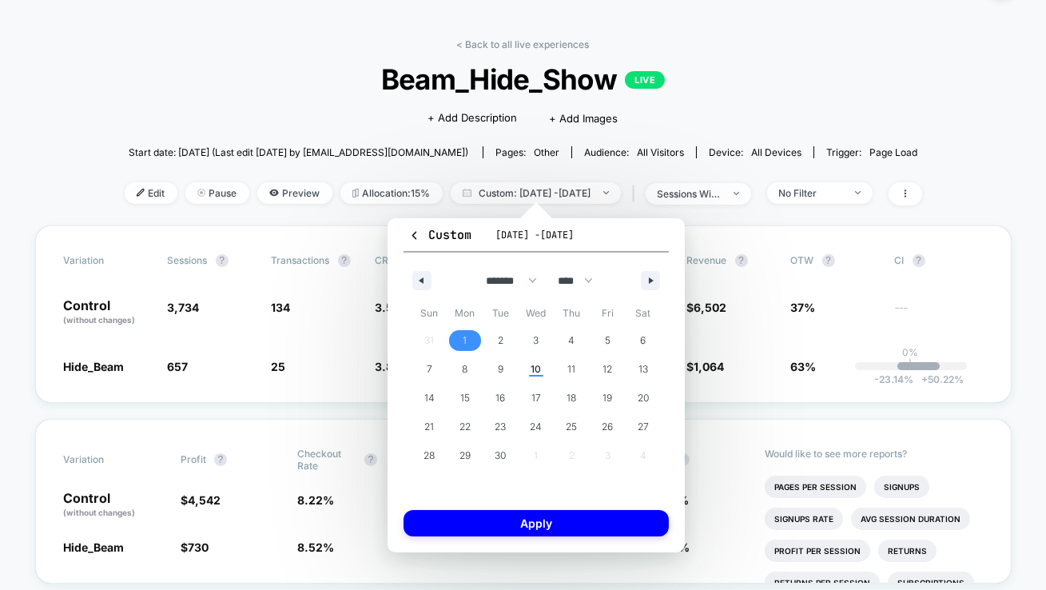
click at [463, 344] on span "1" at bounding box center [465, 340] width 4 height 29
click at [436, 365] on span "7" at bounding box center [430, 369] width 36 height 21
click at [459, 507] on div "Custom [DATE] - [DATE] ******* ******** ***** ***** *** **** **** ****** ******…" at bounding box center [536, 385] width 297 height 334
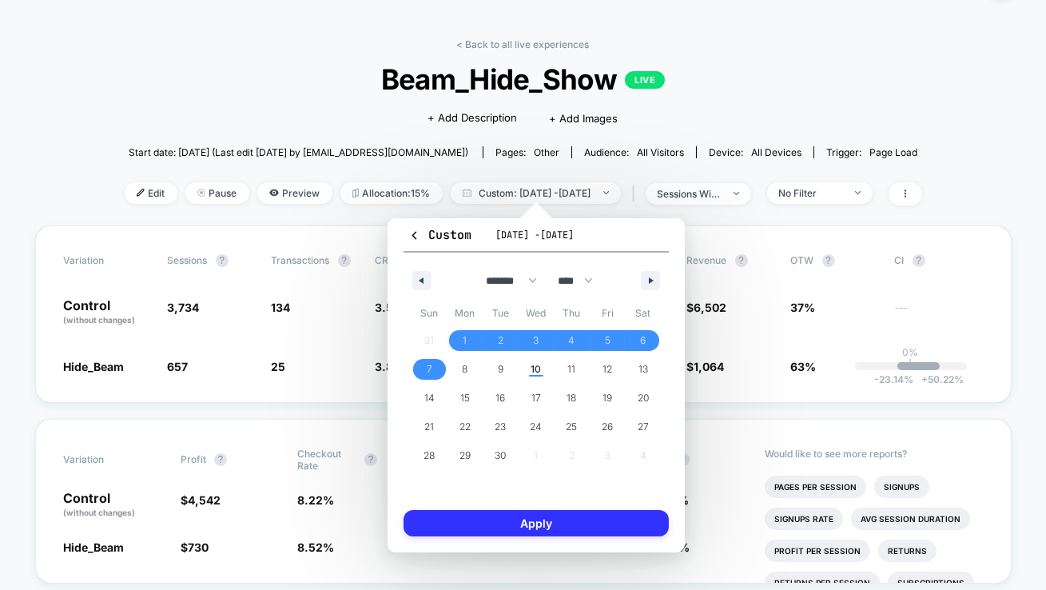
click at [457, 515] on button "Apply" at bounding box center [536, 523] width 265 height 26
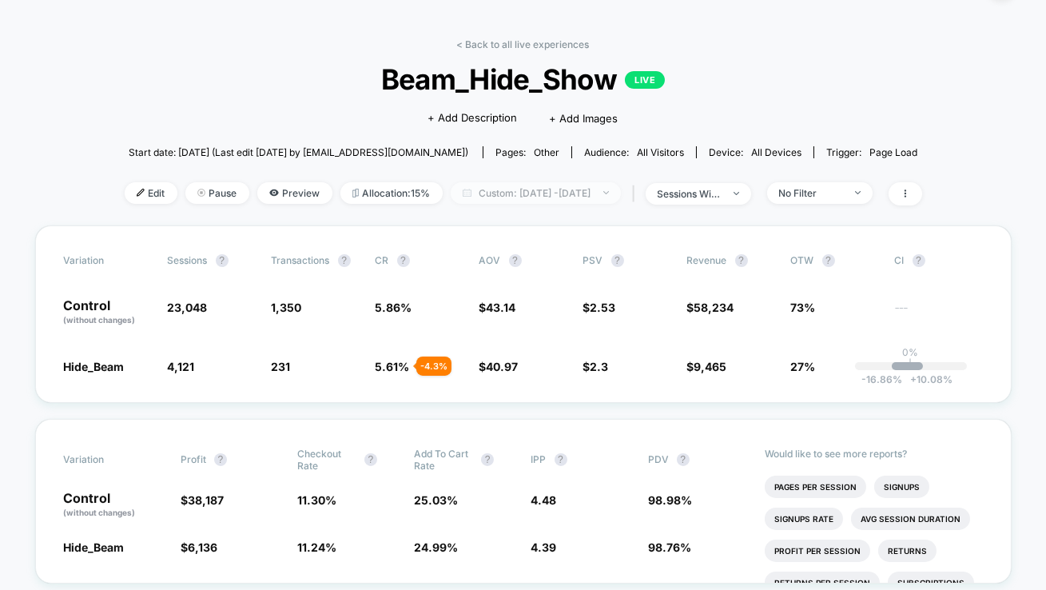
click at [536, 182] on span "Custom: [DATE] - [DATE]" at bounding box center [536, 193] width 170 height 22
select select "*"
select select "****"
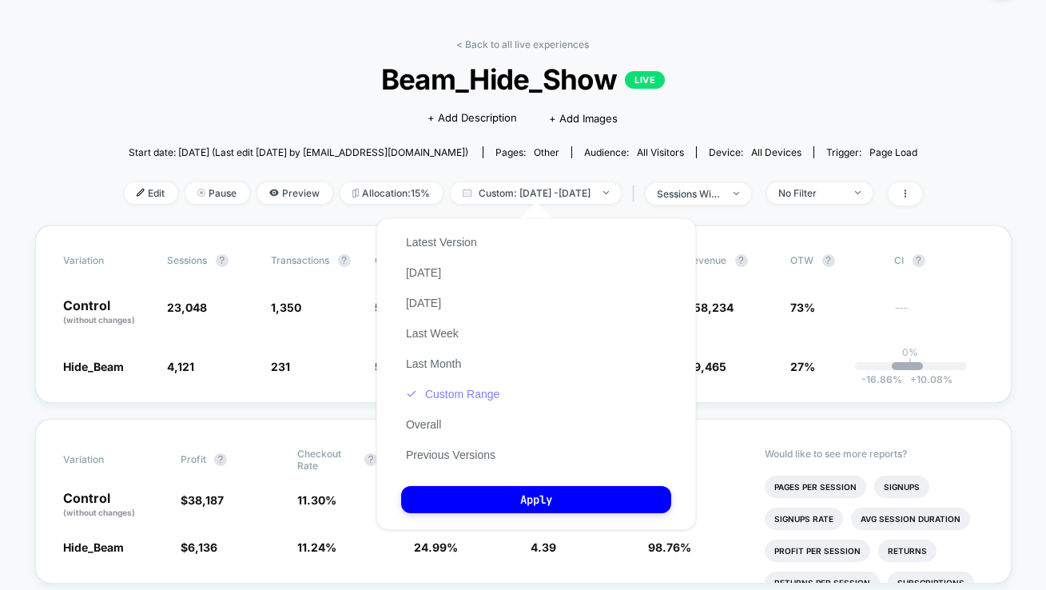
click at [456, 401] on button "Custom Range" at bounding box center [452, 394] width 103 height 14
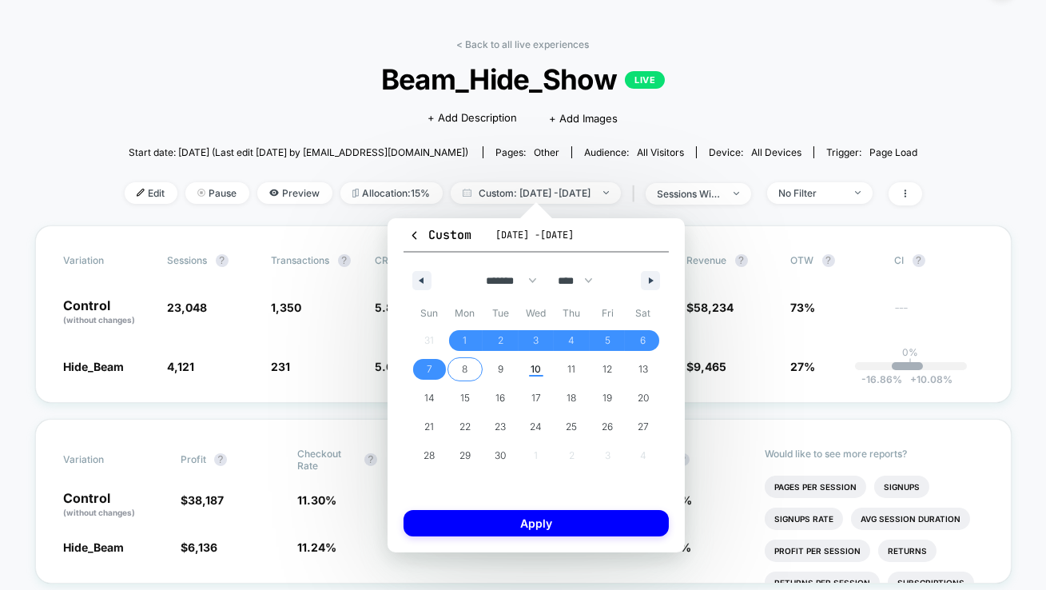
click at [462, 376] on span "8" at bounding box center [465, 369] width 6 height 29
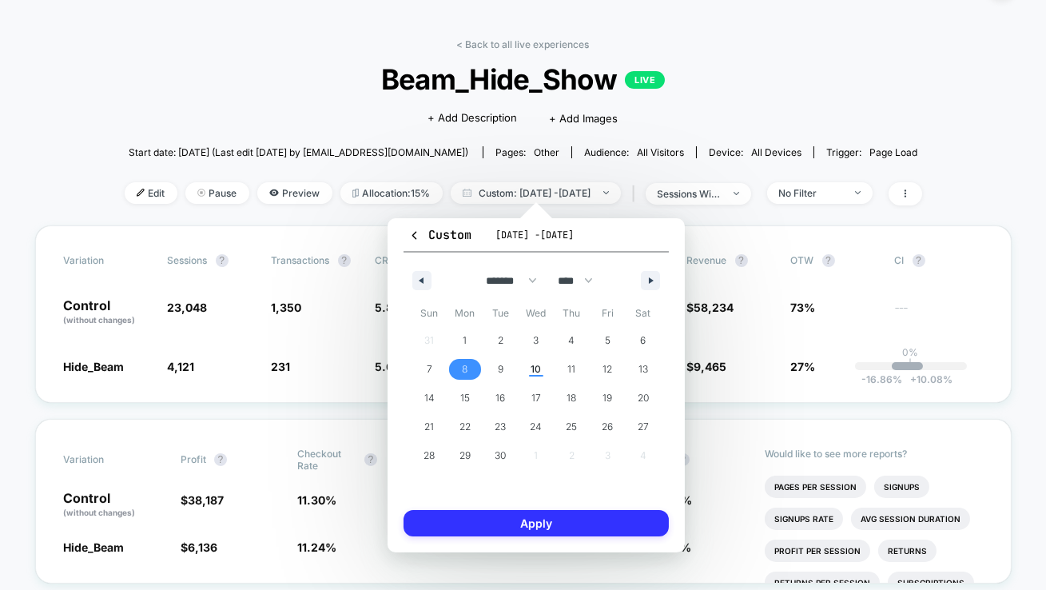
click at [491, 515] on button "Apply" at bounding box center [536, 523] width 265 height 26
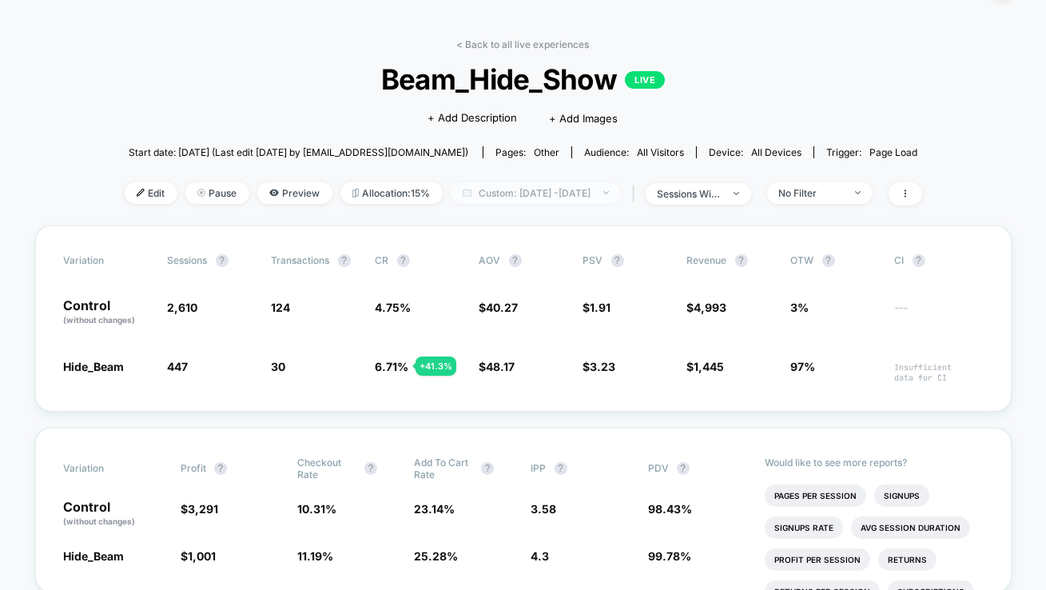
click at [481, 197] on span "Custom: [DATE] - [DATE]" at bounding box center [536, 193] width 170 height 22
select select "*"
select select "****"
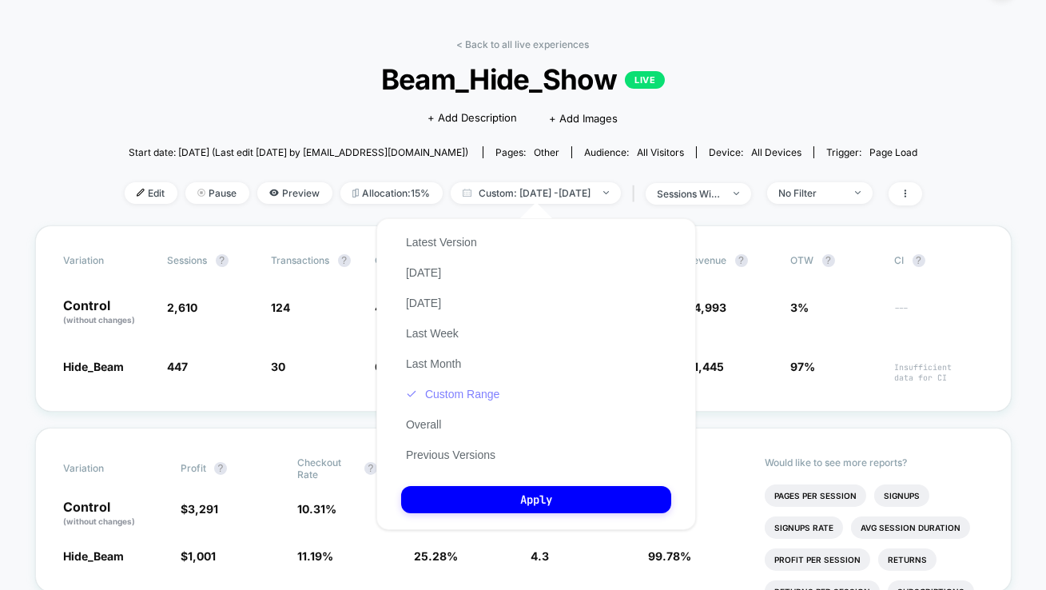
click at [447, 401] on button "Custom Range" at bounding box center [452, 394] width 103 height 14
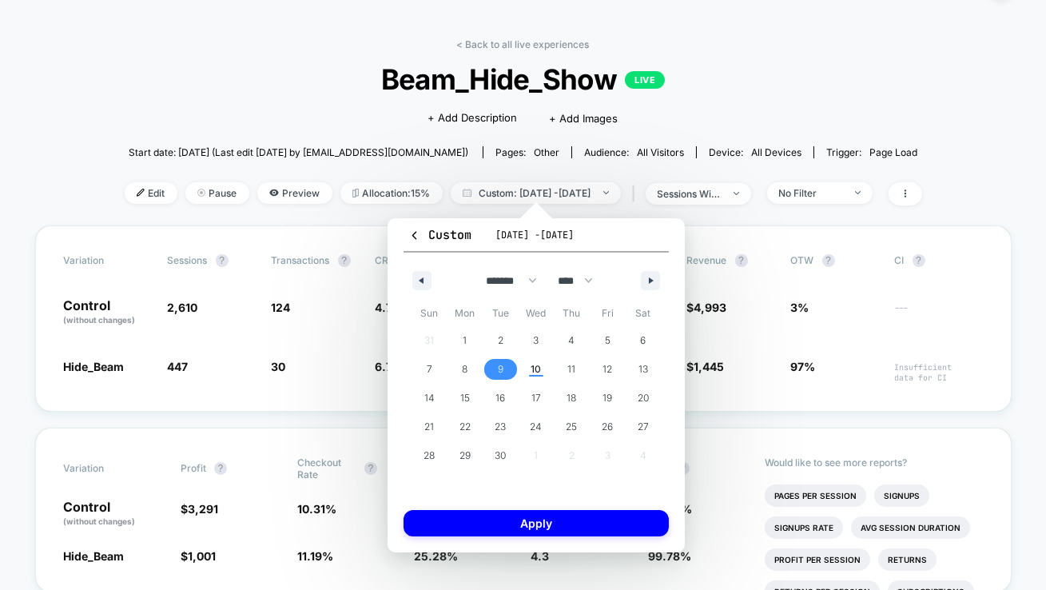
click at [491, 373] on span "9" at bounding box center [501, 369] width 36 height 21
click at [527, 373] on span "10" at bounding box center [537, 369] width 36 height 21
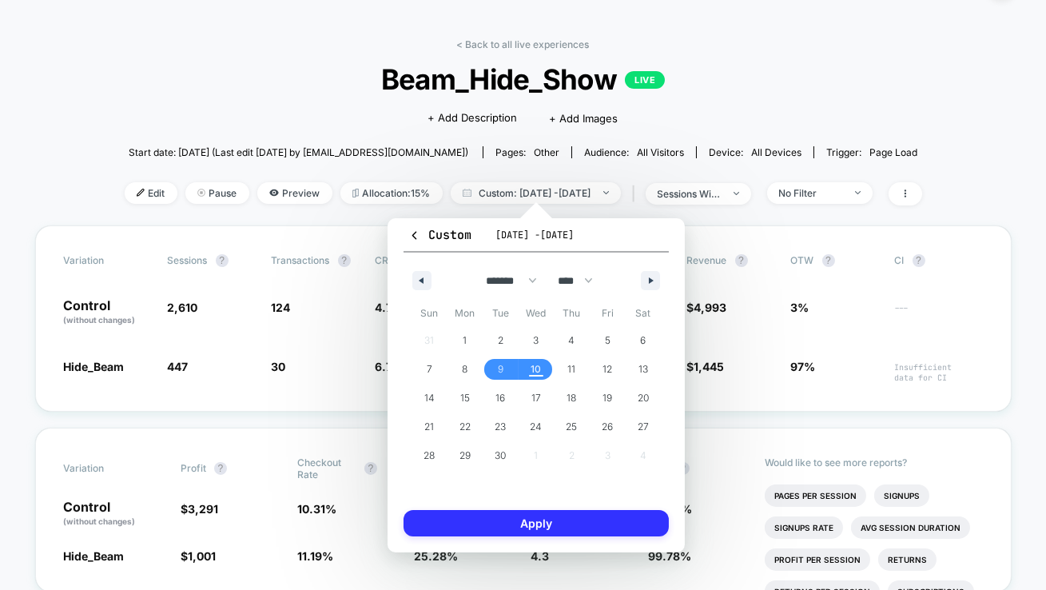
click at [559, 515] on button "Apply" at bounding box center [536, 523] width 265 height 26
